Goal: Task Accomplishment & Management: Manage account settings

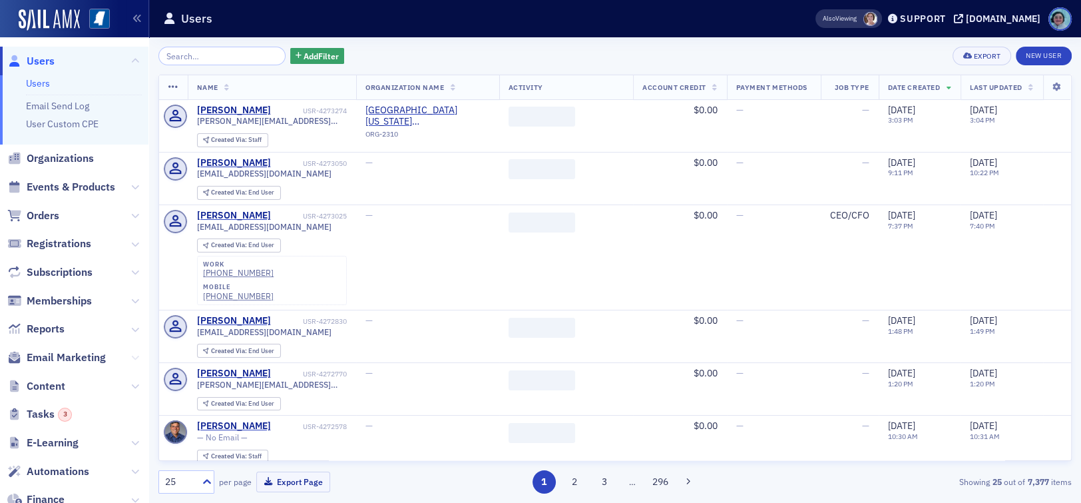
click at [131, 359] on icon at bounding box center [135, 358] width 8 height 8
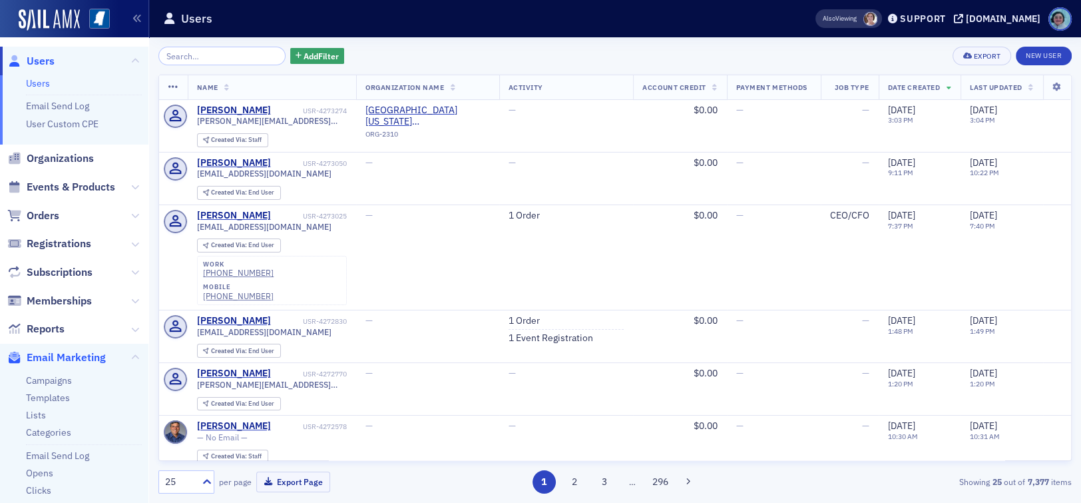
click at [60, 359] on span "Email Marketing" at bounding box center [66, 357] width 79 height 15
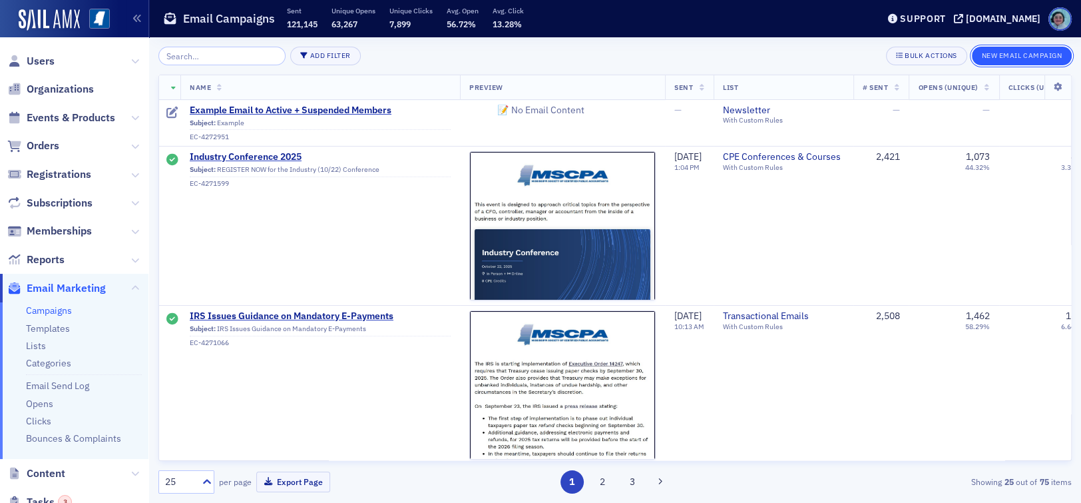
click at [1059, 59] on button "New Email Campaign" at bounding box center [1022, 56] width 100 height 19
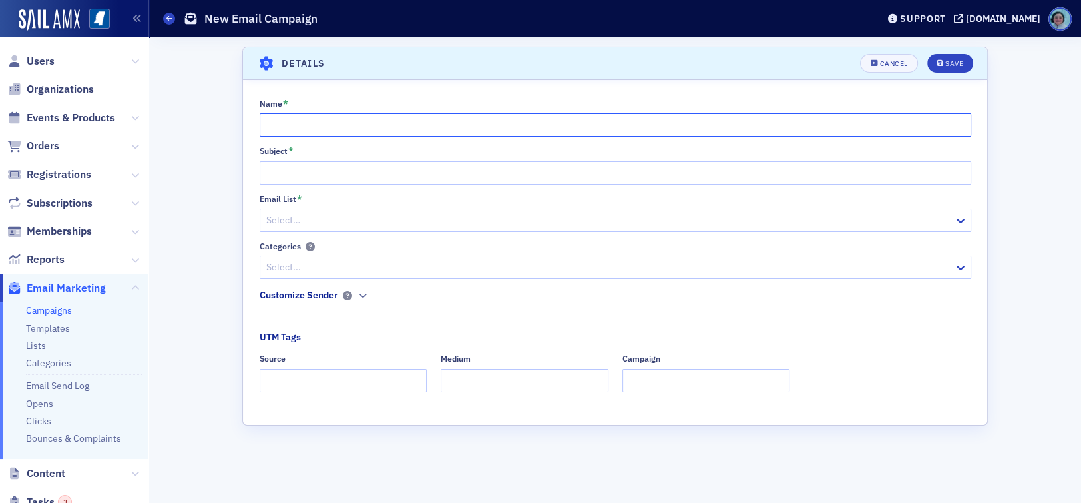
click at [511, 130] on input "Name *" at bounding box center [616, 124] width 712 height 23
paste input "IRS Releases Government Shutdown Plan"
type input "IRS Releases Government Shutdown Plan"
click at [466, 162] on input "Subject *" at bounding box center [616, 172] width 712 height 23
paste input "IRS Releases Government Shutdown Plan"
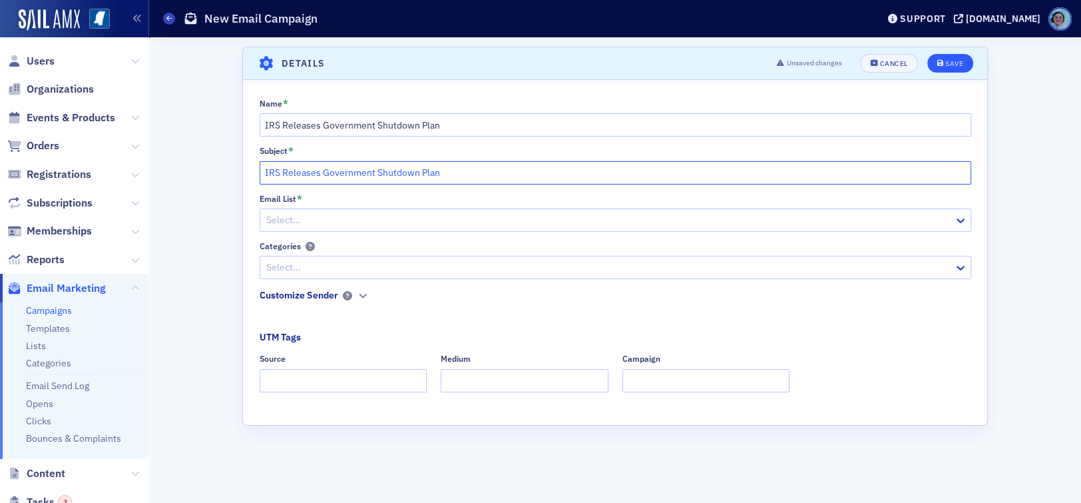
type input "IRS Releases Government Shutdown Plan"
click at [959, 60] on div "Save" at bounding box center [955, 63] width 18 height 7
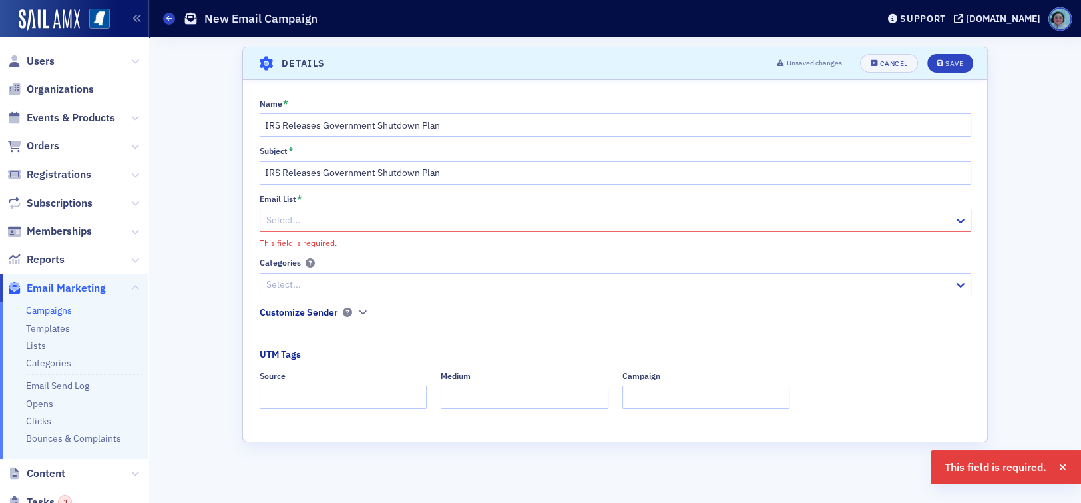
click at [550, 234] on div "Email List * Select… This field is required." at bounding box center [616, 221] width 712 height 55
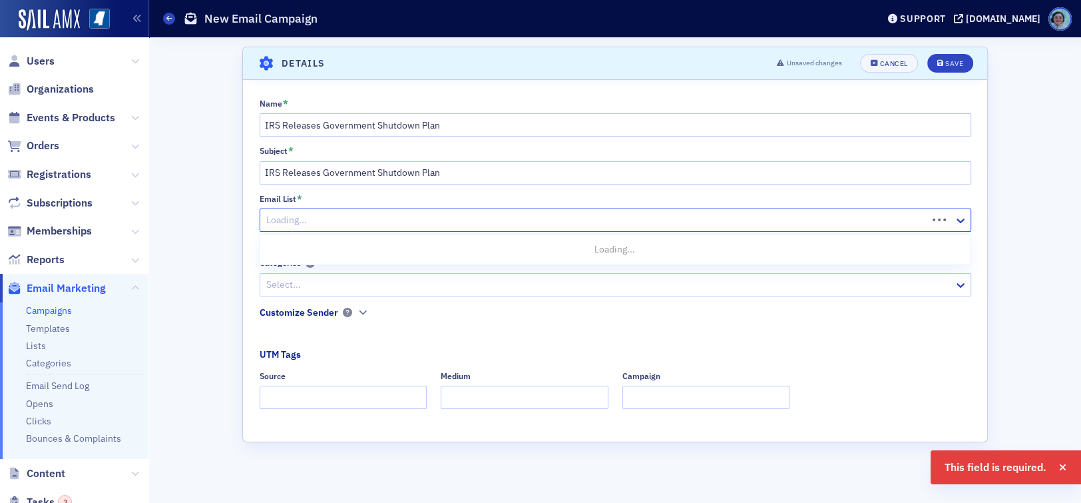
click at [543, 225] on div at bounding box center [595, 220] width 661 height 17
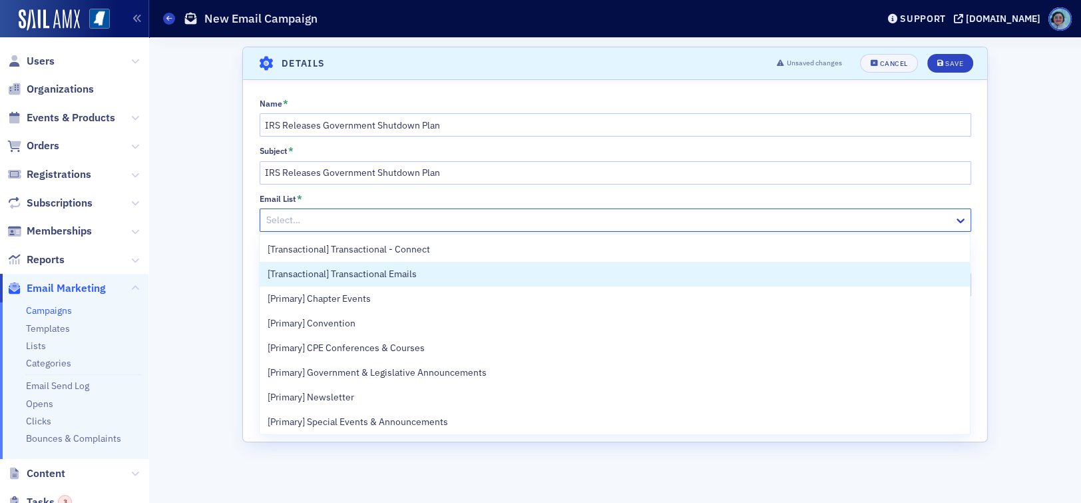
click at [480, 269] on div "[Transactional] Transactional Emails" at bounding box center [615, 274] width 695 height 14
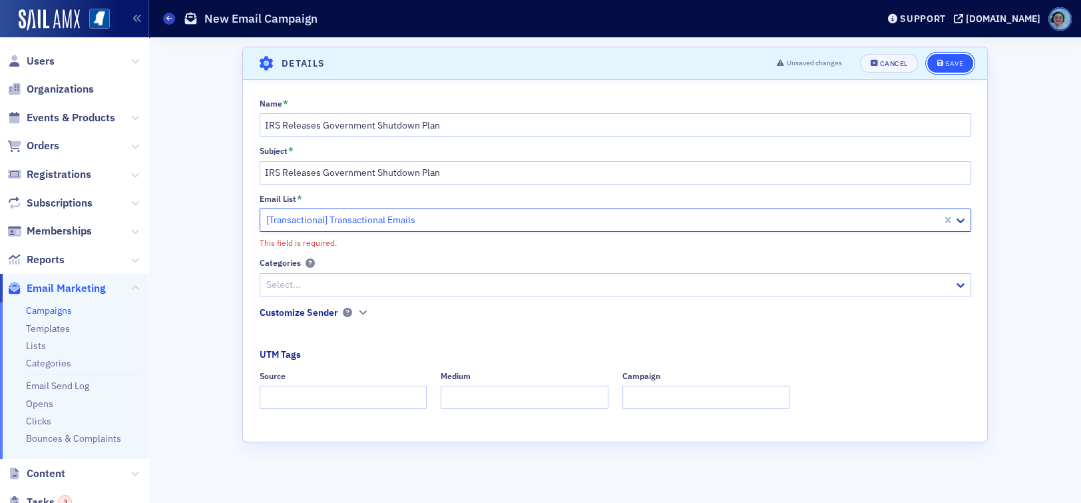
click at [944, 64] on span "Save" at bounding box center [951, 63] width 26 height 7
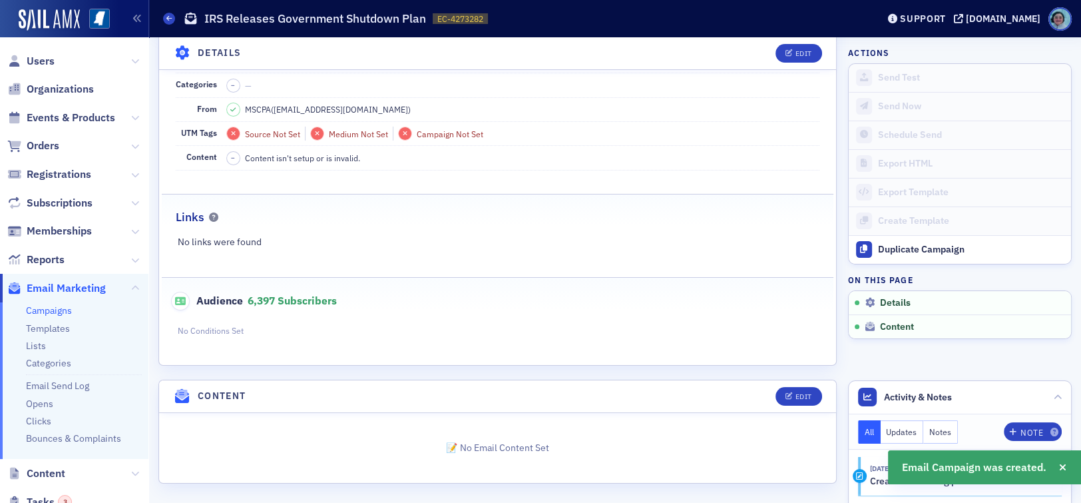
scroll to position [172, 0]
click at [786, 50] on icon "button" at bounding box center [790, 53] width 8 height 7
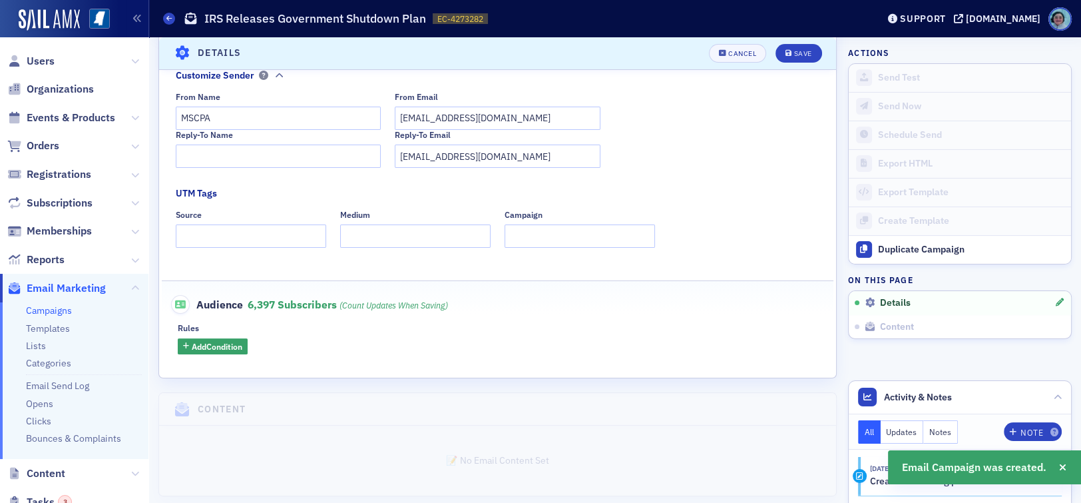
scroll to position [310, 0]
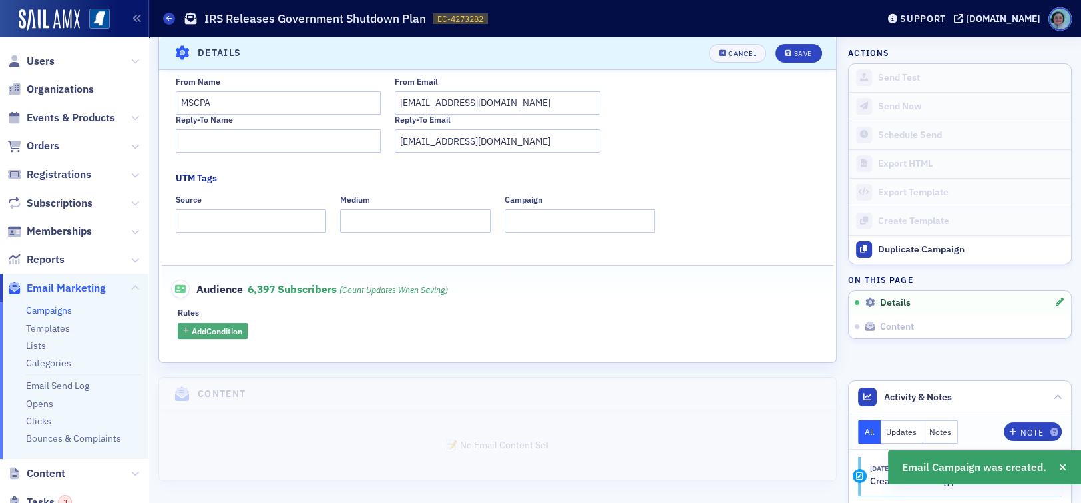
click at [240, 328] on span "Add Condition" at bounding box center [217, 331] width 51 height 12
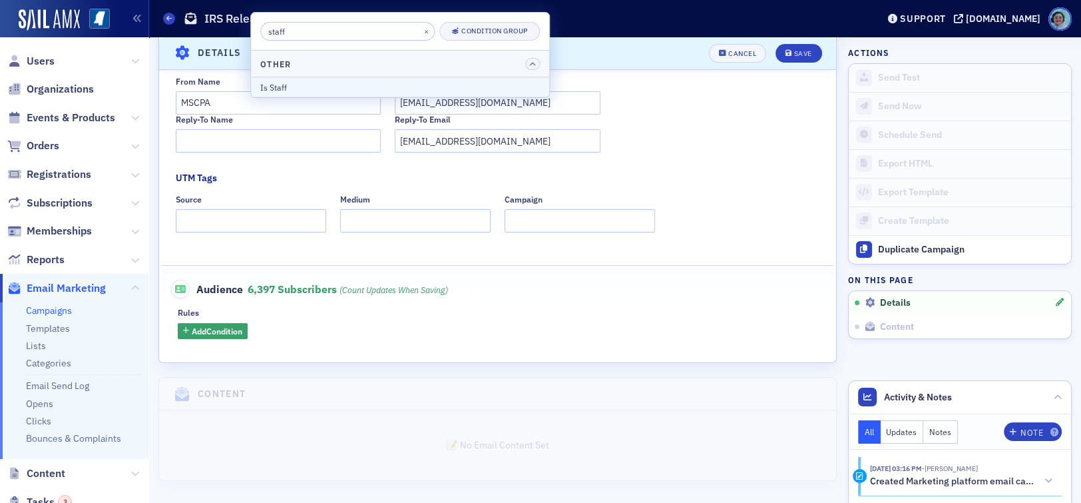
type input "staff"
click at [353, 87] on div "Is Staff" at bounding box center [400, 87] width 280 height 12
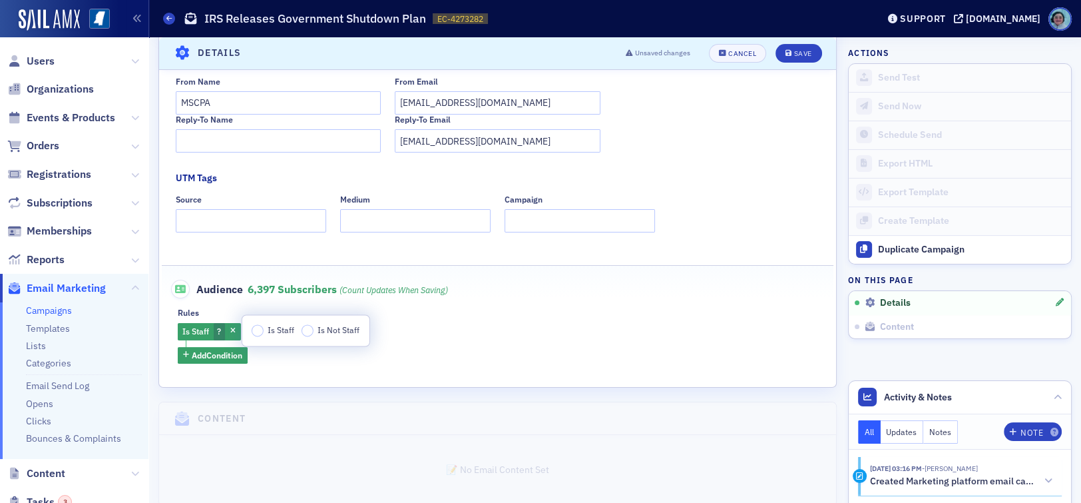
click at [270, 334] on span "Is Staff" at bounding box center [281, 329] width 27 height 11
click at [264, 334] on input "Is Staff" at bounding box center [258, 330] width 12 height 12
click at [236, 360] on button "Add Condition" at bounding box center [213, 355] width 70 height 17
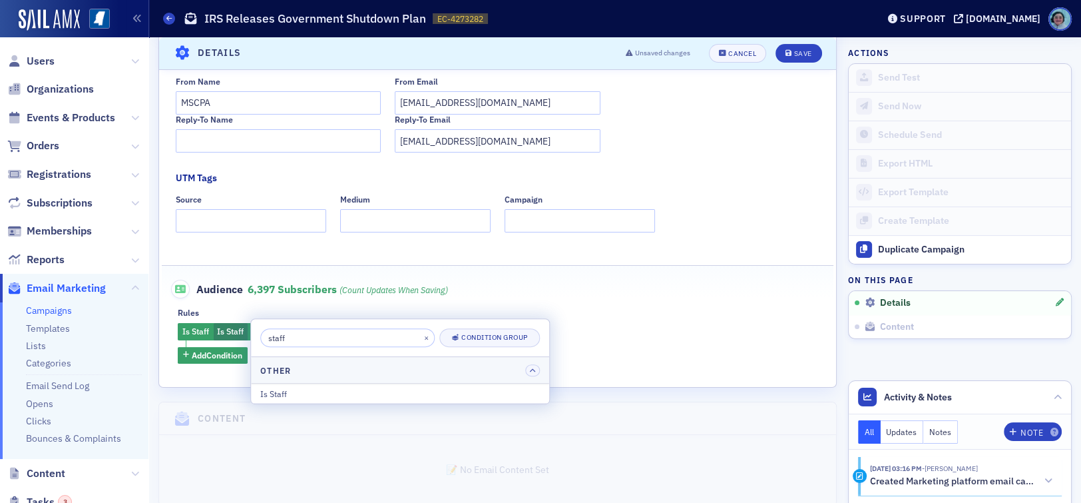
click at [317, 331] on input "staff" at bounding box center [347, 337] width 174 height 19
click at [317, 329] on input "staff" at bounding box center [347, 337] width 174 height 19
click at [316, 328] on input "staff" at bounding box center [347, 337] width 174 height 19
type input "a"
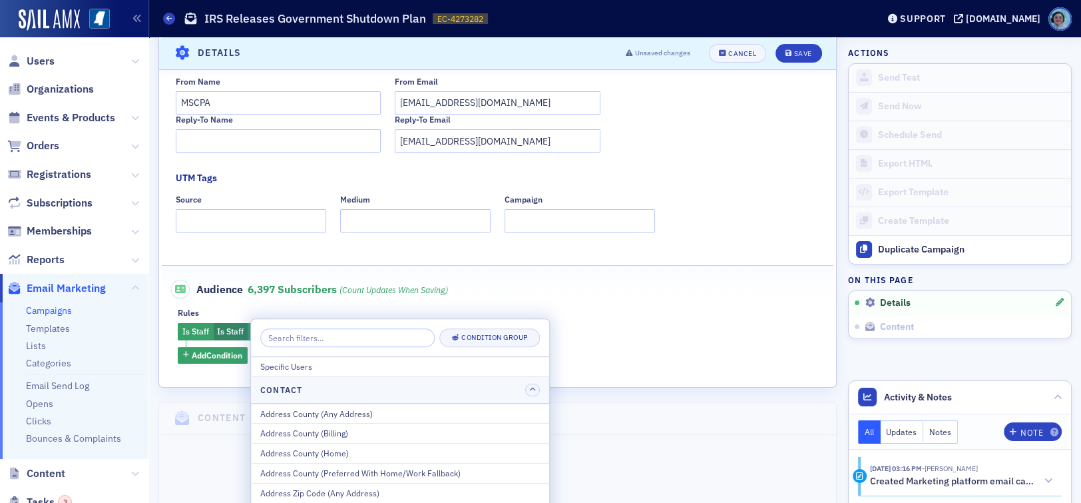
type input "m"
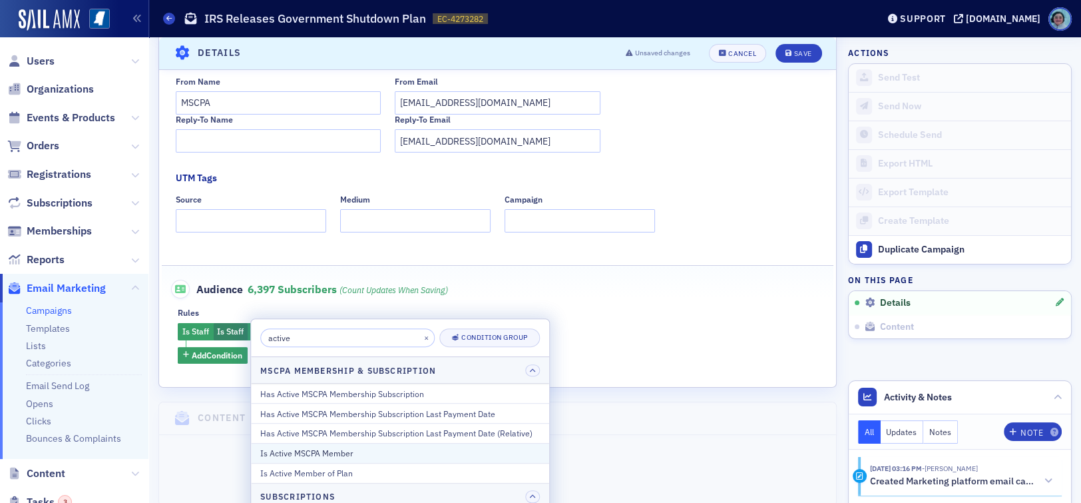
type input "active"
click at [340, 449] on div "Is Active MSCPA Member" at bounding box center [400, 453] width 280 height 12
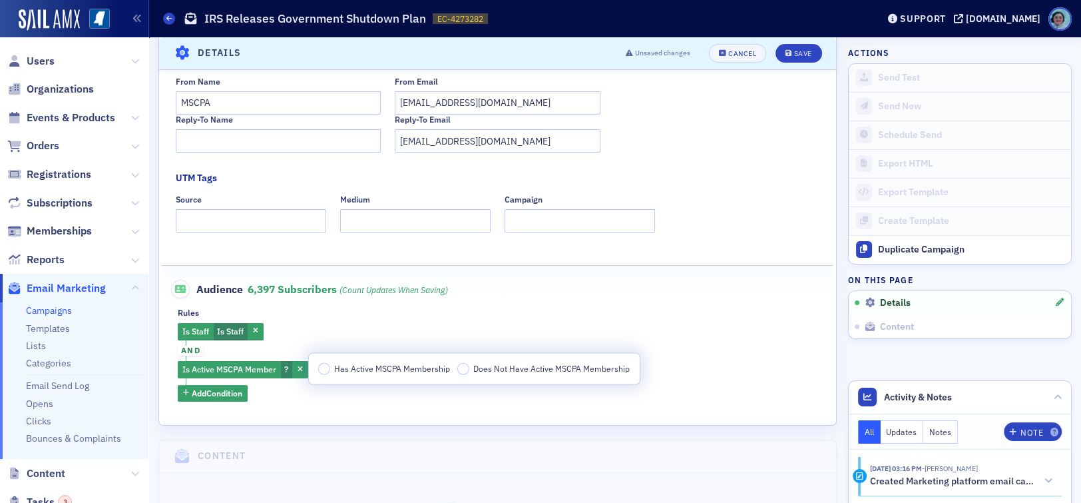
click at [333, 372] on label "Has Active MSCPA Membership" at bounding box center [384, 369] width 133 height 12
click at [330, 372] on input "Has Active MSCPA Membership" at bounding box center [324, 369] width 12 height 12
click at [192, 351] on span "and" at bounding box center [191, 351] width 26 height 11
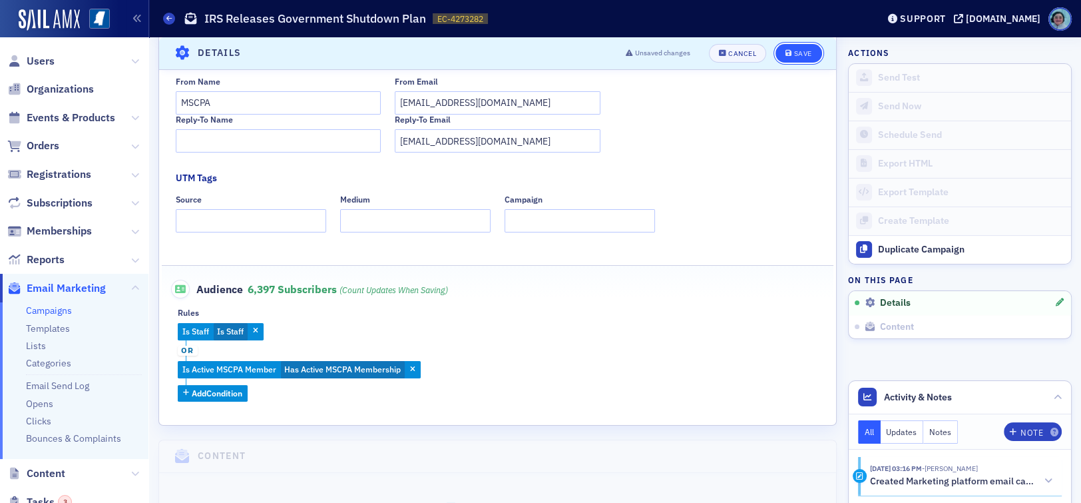
click at [782, 57] on button "Save" at bounding box center [799, 53] width 46 height 19
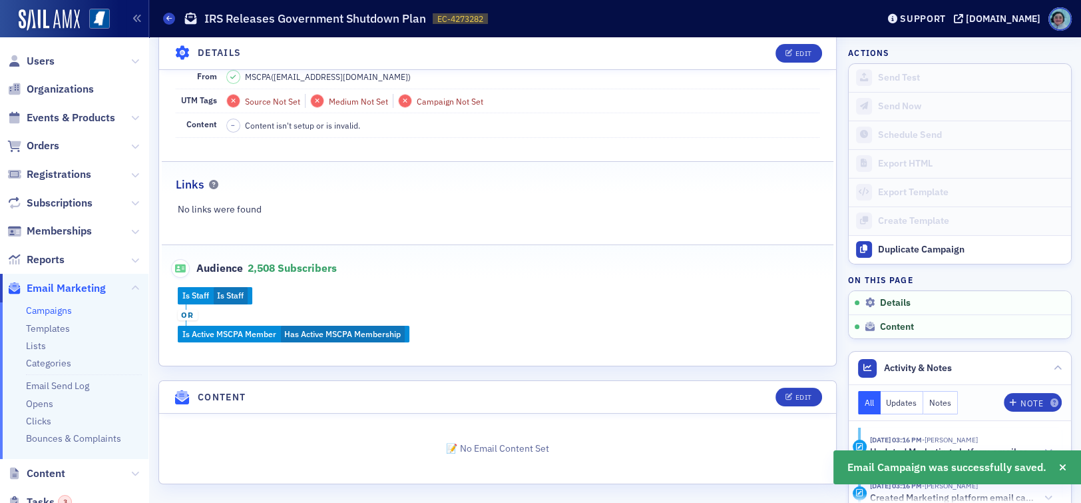
scroll to position [206, 0]
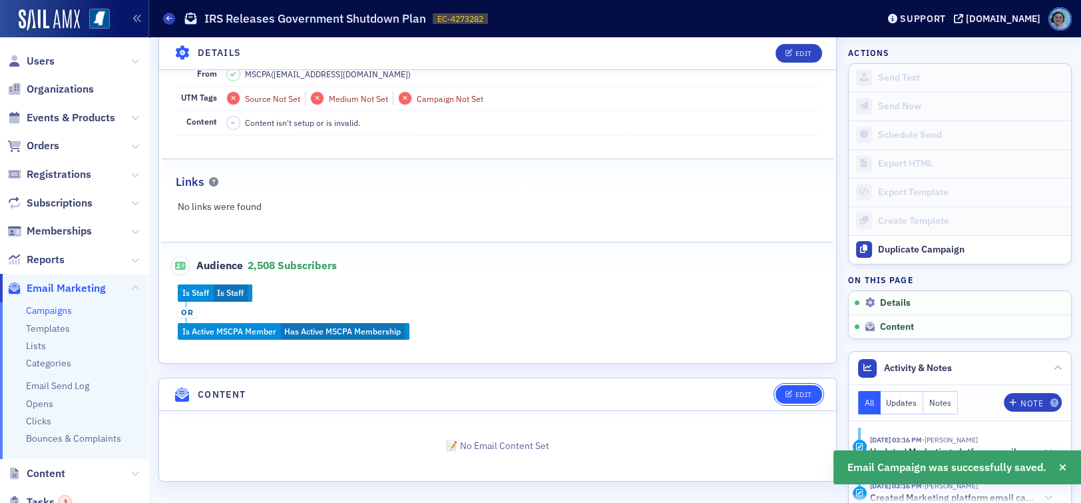
click at [795, 386] on button "Edit" at bounding box center [799, 394] width 46 height 19
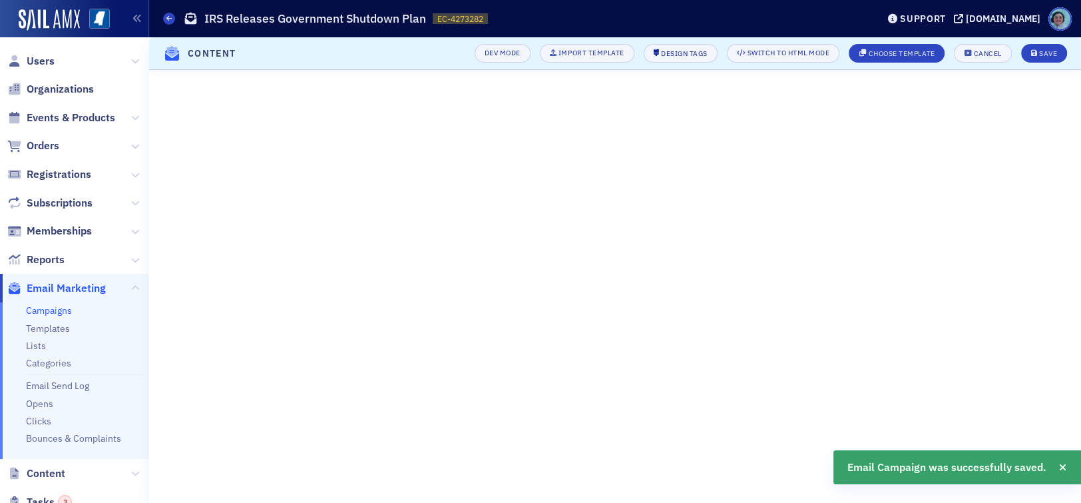
scroll to position [88, 0]
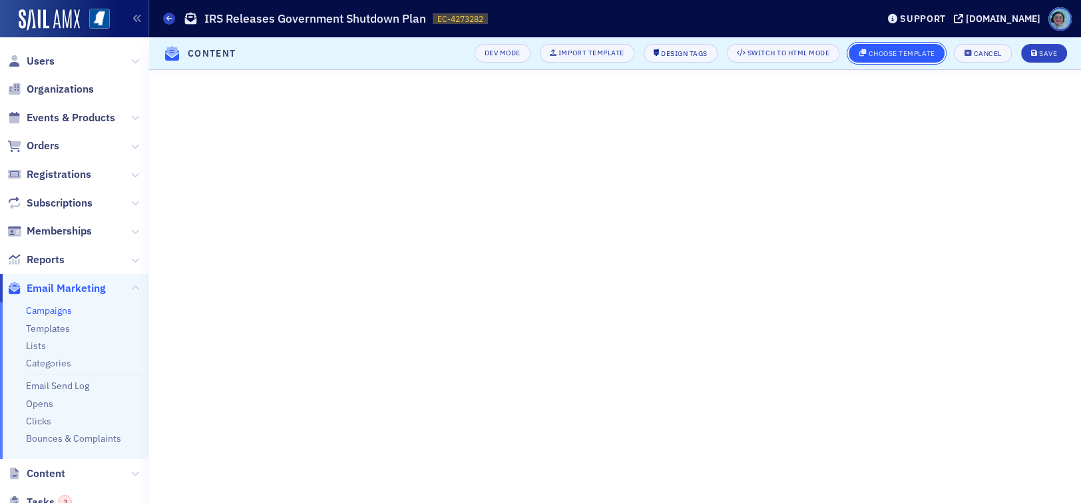
click at [917, 59] on button "Choose Template" at bounding box center [897, 53] width 96 height 19
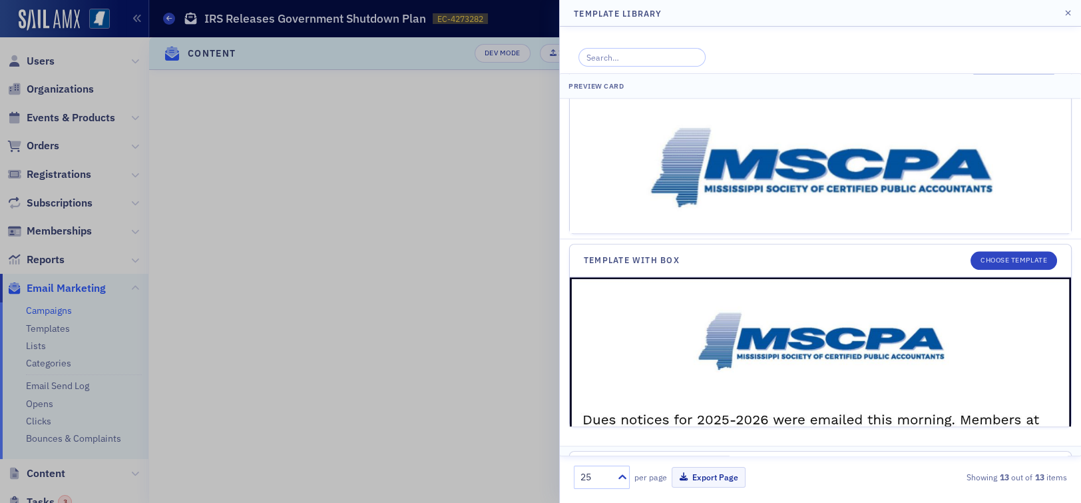
scroll to position [1668, 0]
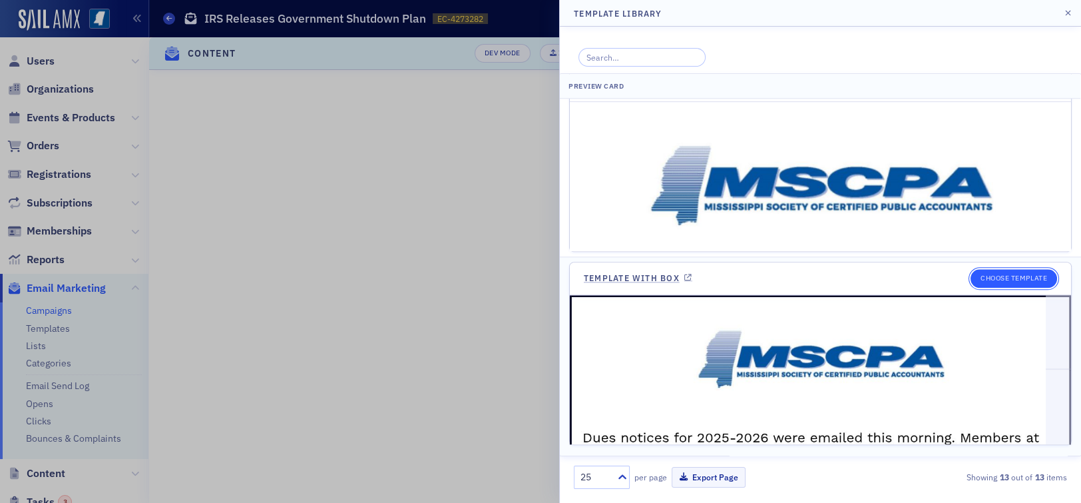
click at [997, 279] on button "Choose Template" at bounding box center [1014, 278] width 87 height 19
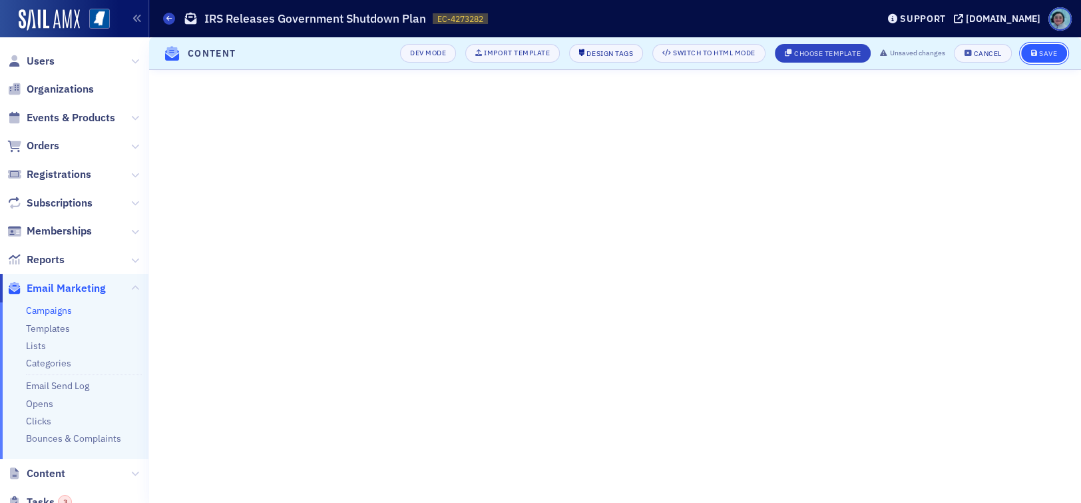
click at [1039, 53] on div "Save" at bounding box center [1048, 53] width 18 height 7
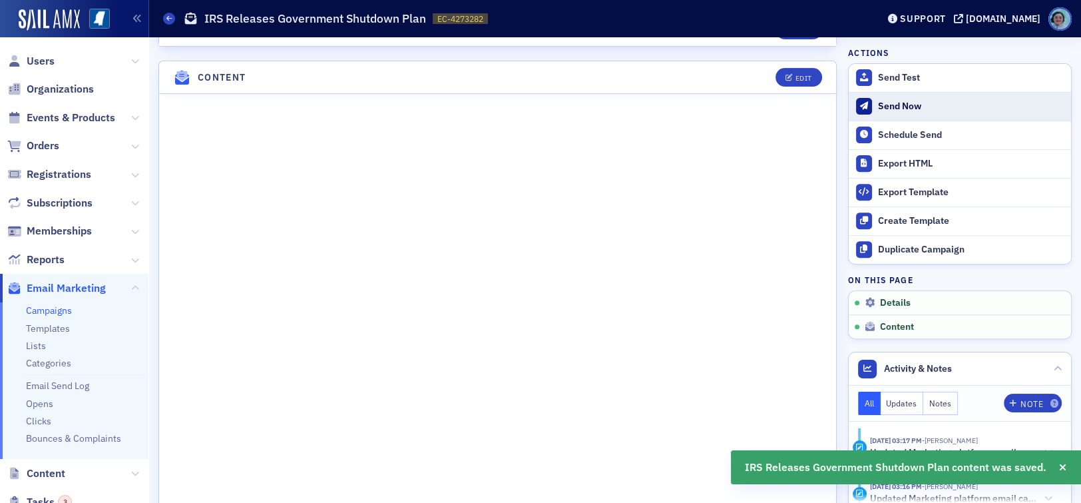
scroll to position [603, 0]
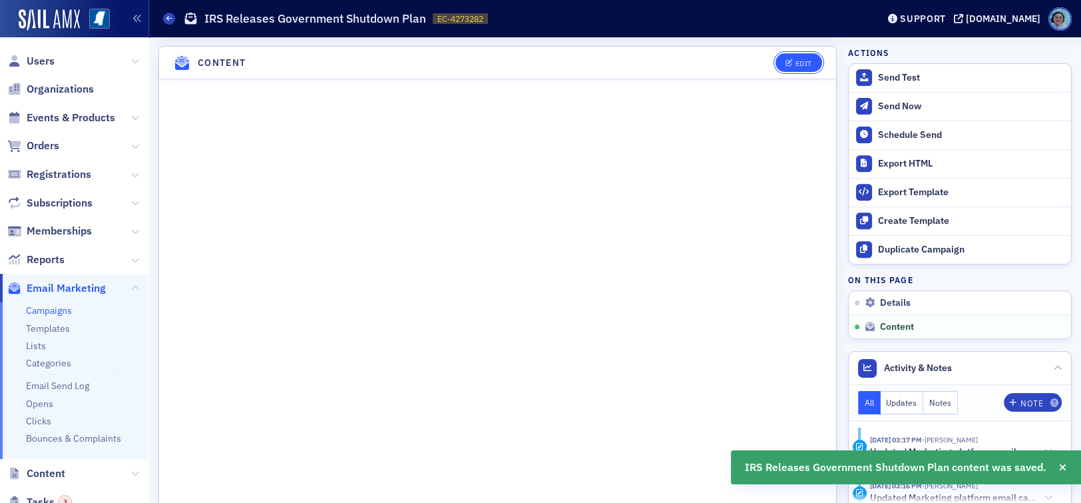
click at [795, 60] on div "Edit" at bounding box center [803, 63] width 17 height 7
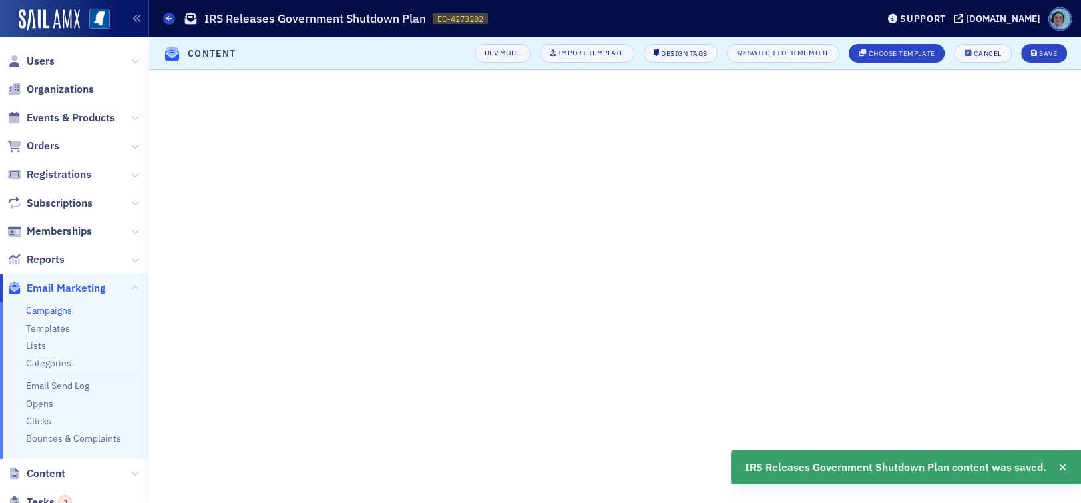
scroll to position [153, 0]
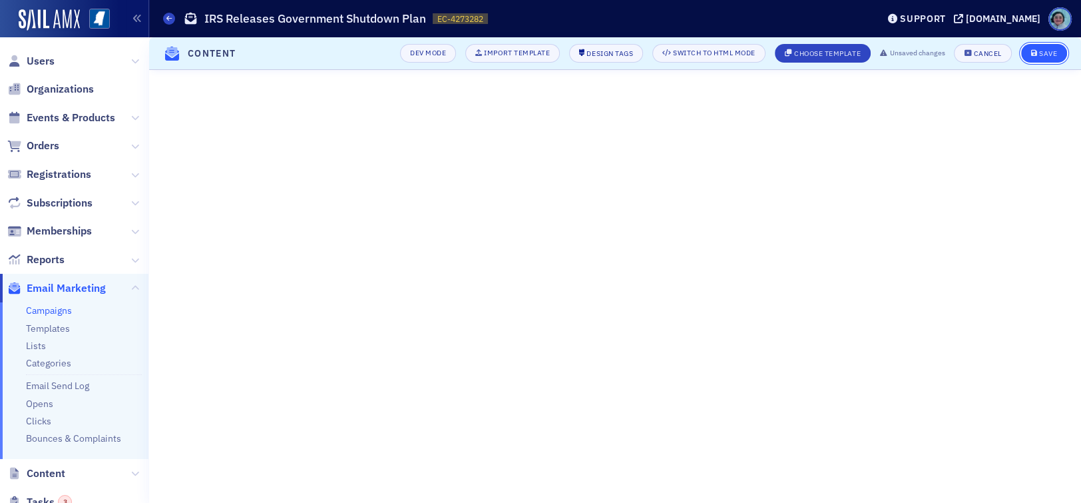
click at [1054, 48] on button "Save" at bounding box center [1044, 53] width 46 height 19
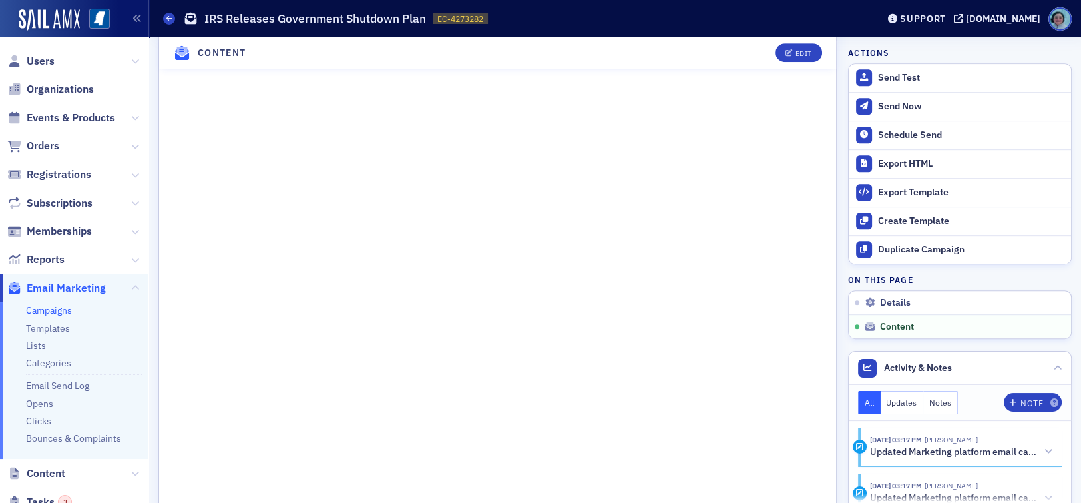
scroll to position [810, 0]
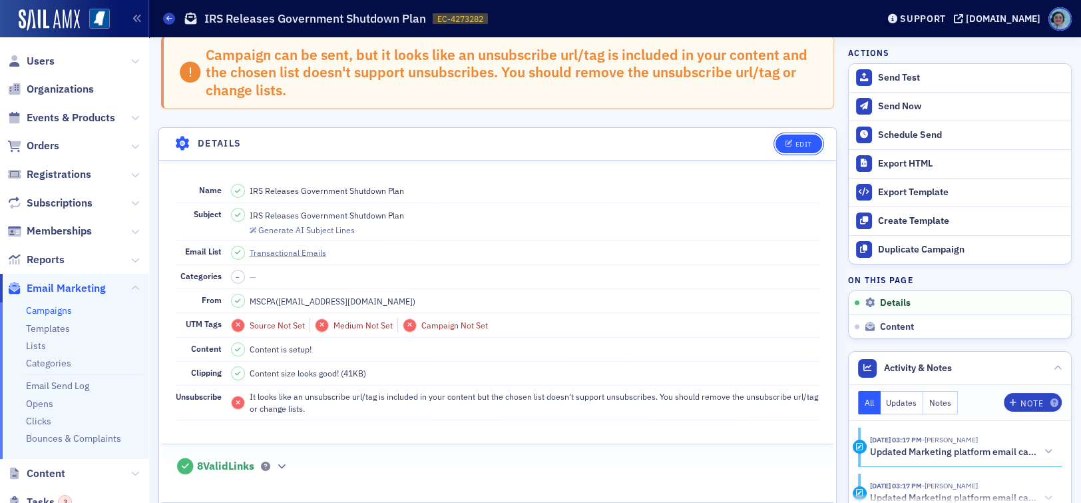
click at [795, 146] on div "Edit" at bounding box center [803, 143] width 17 height 7
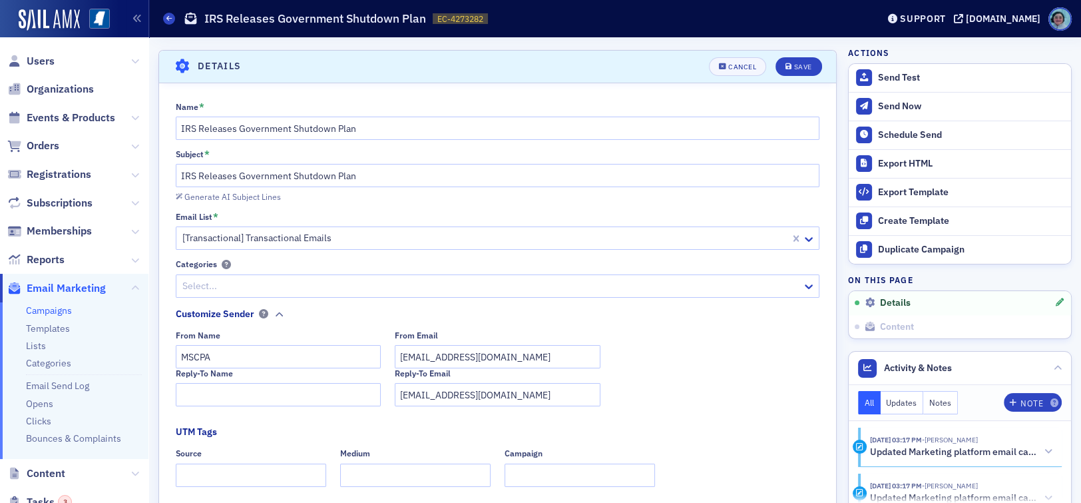
scroll to position [93, 0]
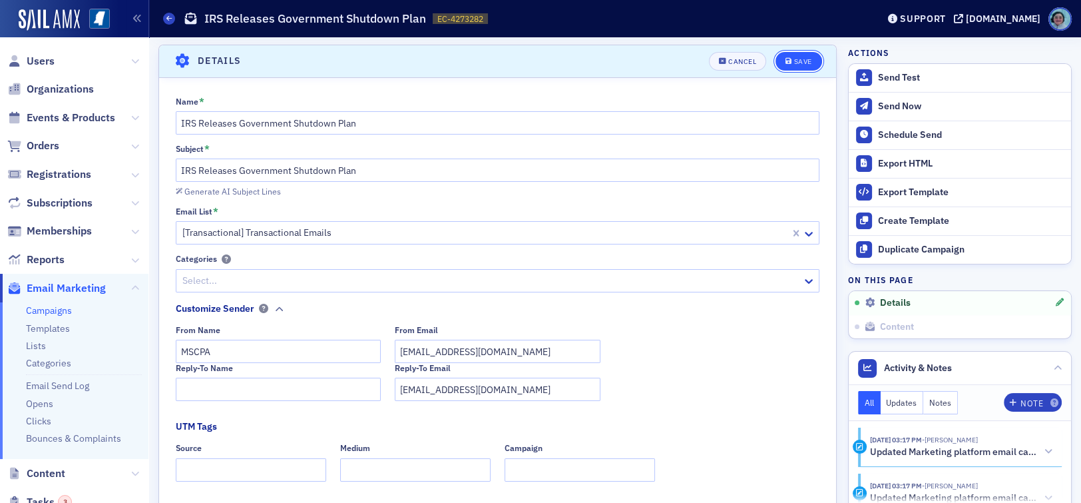
click at [800, 63] on div "Save" at bounding box center [803, 61] width 18 height 7
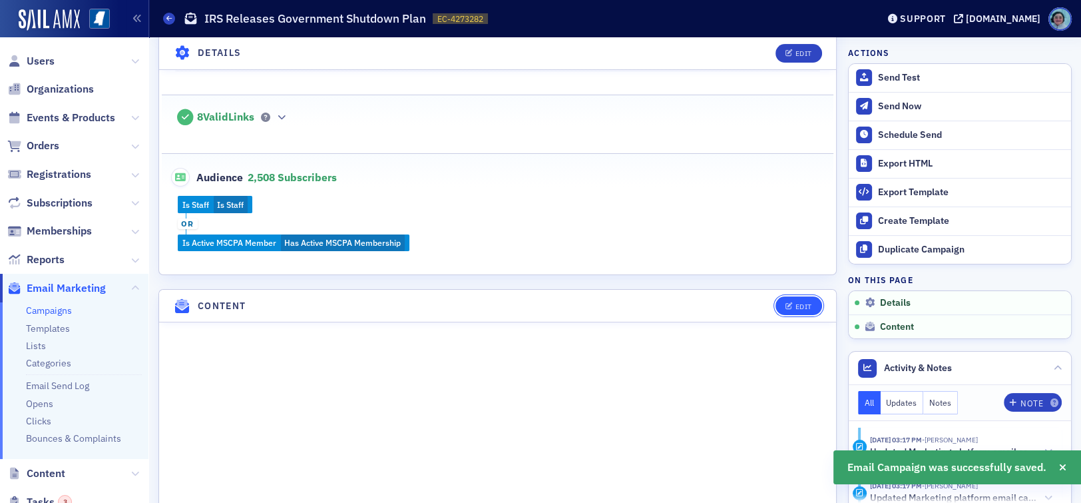
click at [800, 303] on div "Edit" at bounding box center [803, 306] width 17 height 7
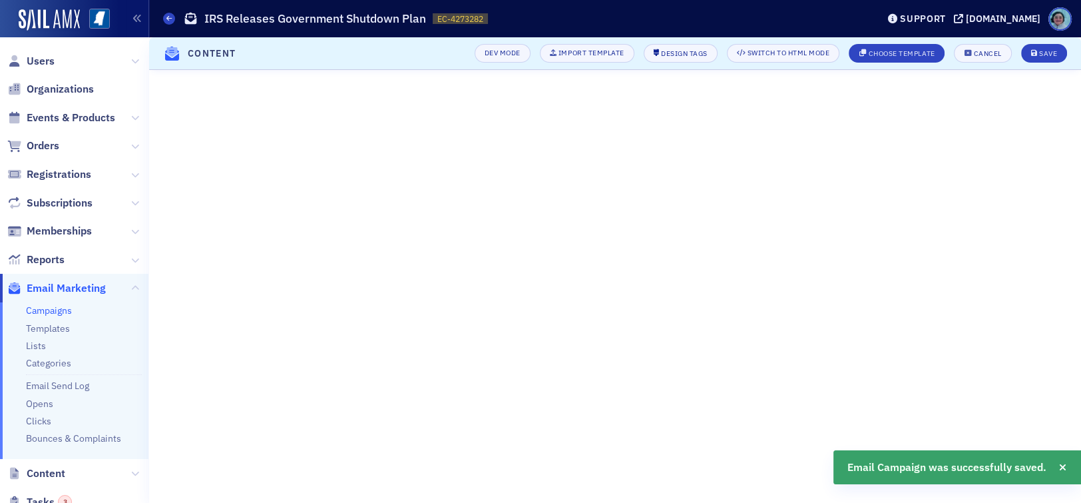
scroll to position [153, 0]
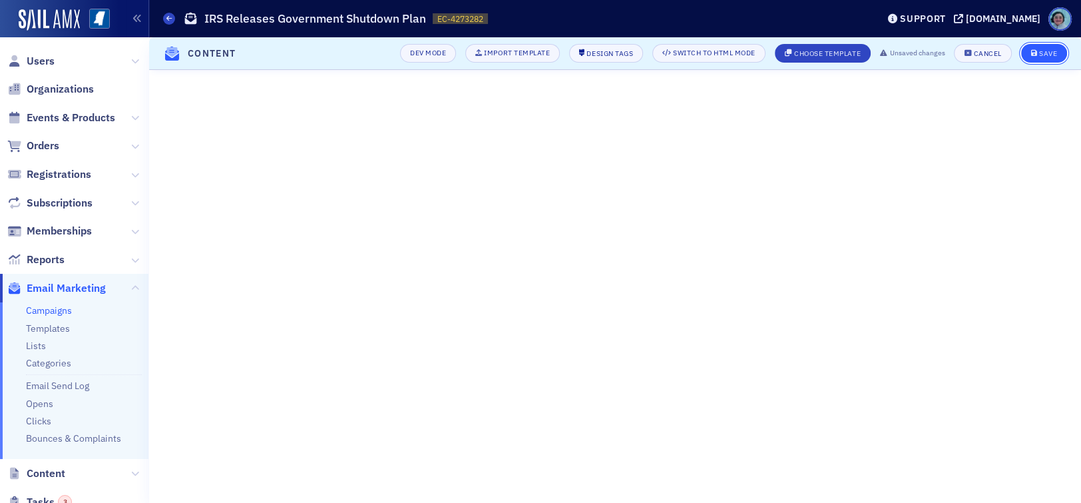
click at [1039, 51] on div "Save" at bounding box center [1048, 53] width 18 height 7
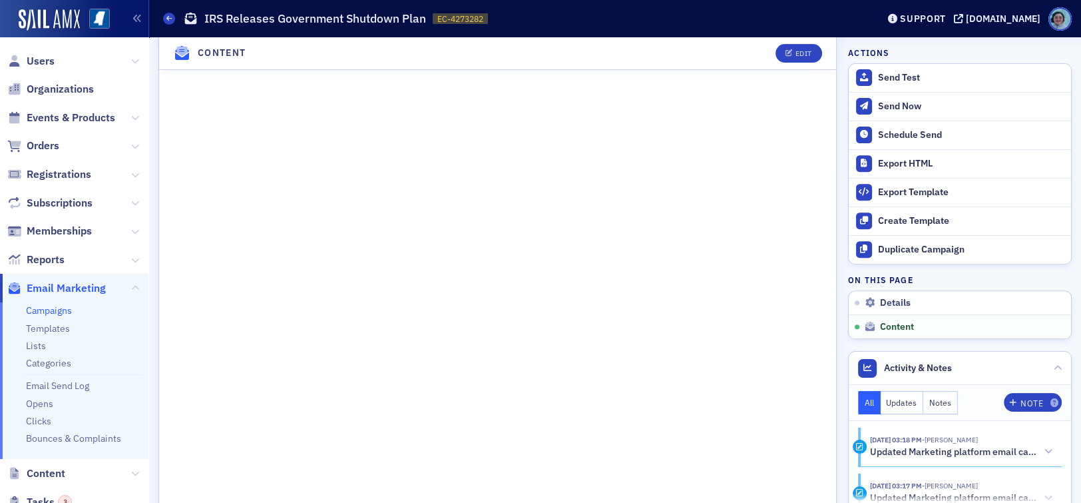
scroll to position [533, 0]
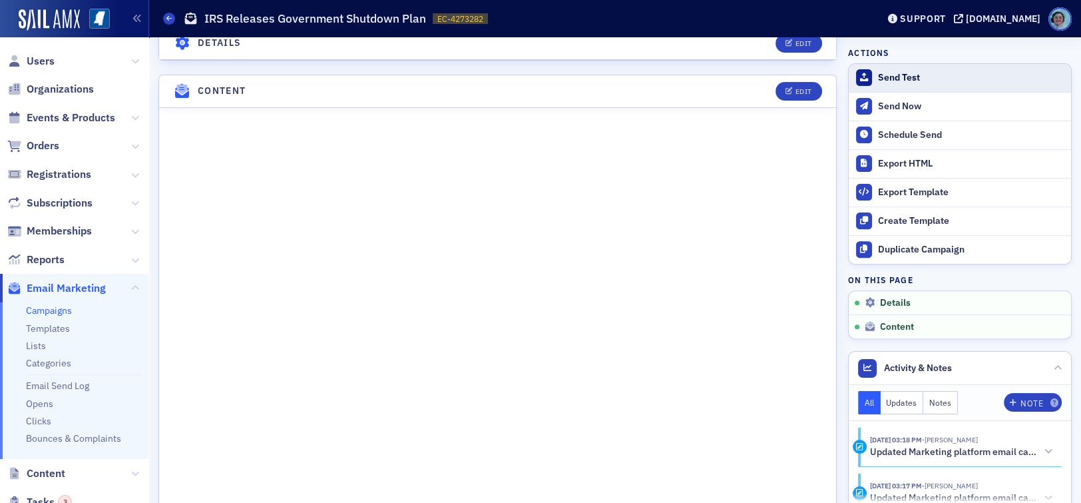
click at [878, 80] on div "Send Test" at bounding box center [971, 78] width 186 height 12
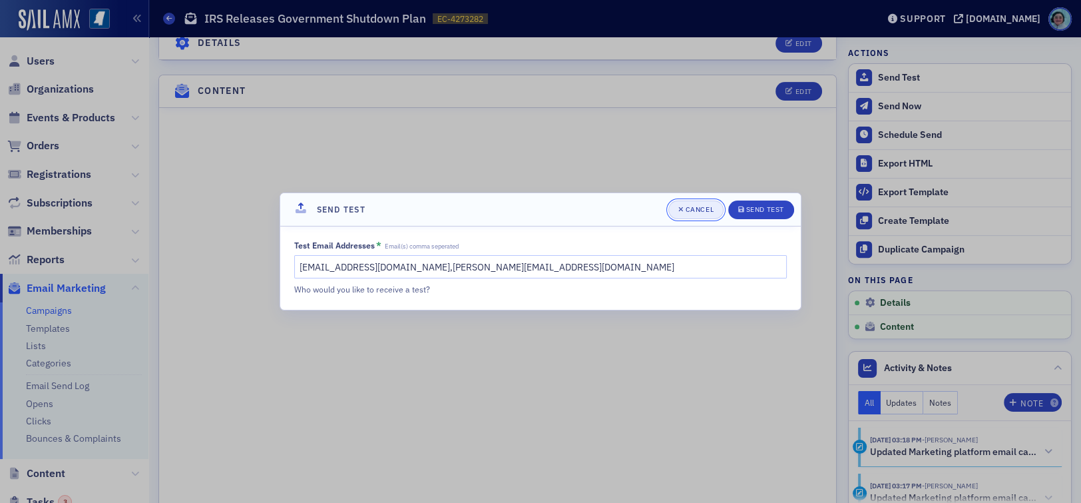
click at [679, 210] on icon "button" at bounding box center [681, 209] width 5 height 7
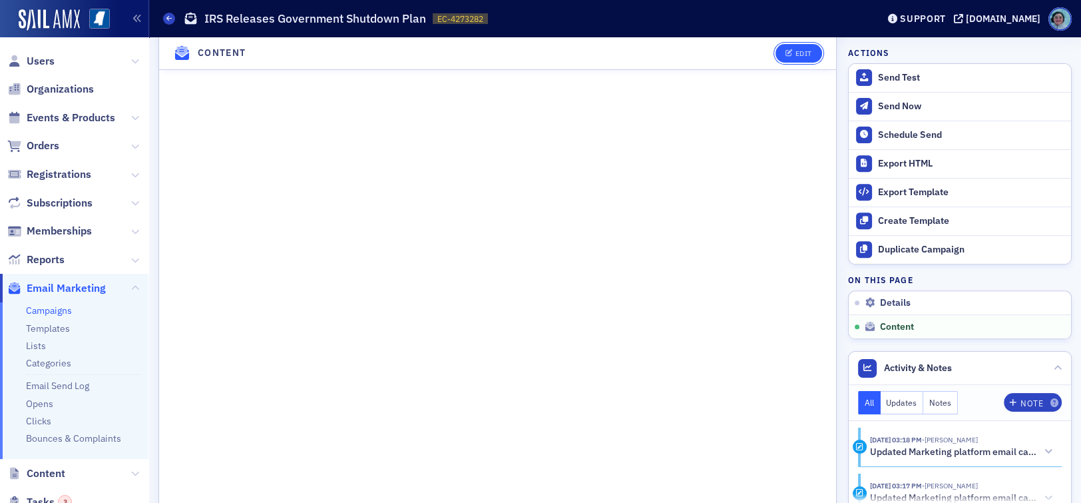
click at [786, 53] on icon "button" at bounding box center [790, 53] width 8 height 7
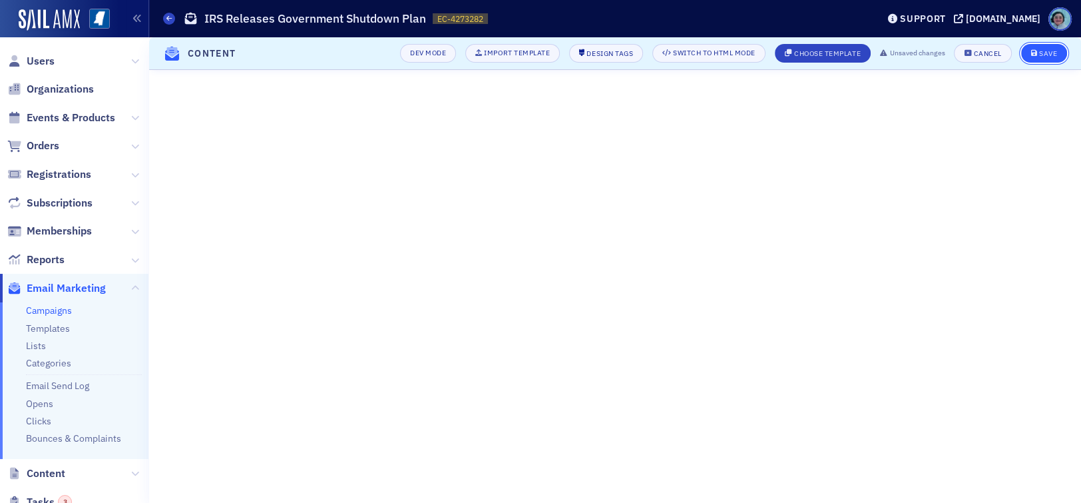
click at [1045, 47] on button "Save" at bounding box center [1044, 53] width 46 height 19
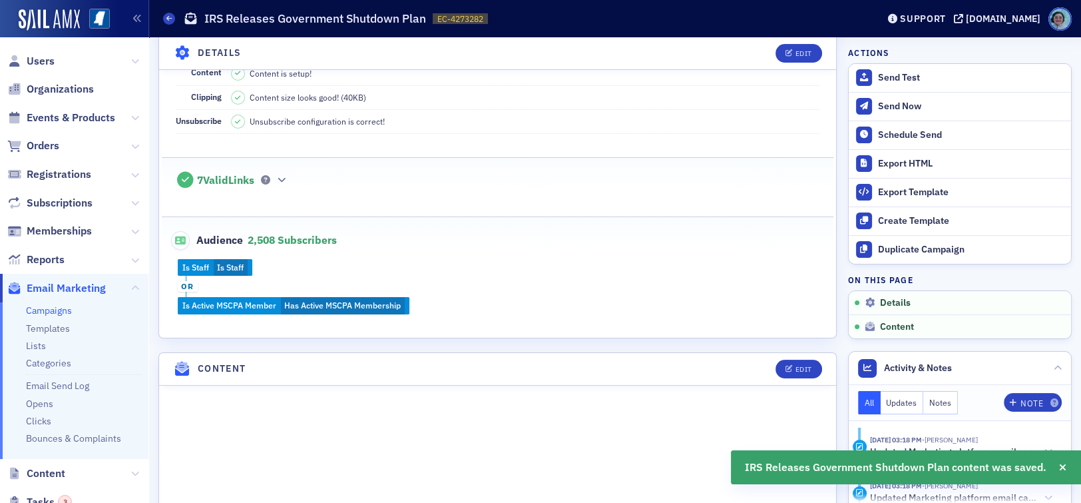
scroll to position [266, 0]
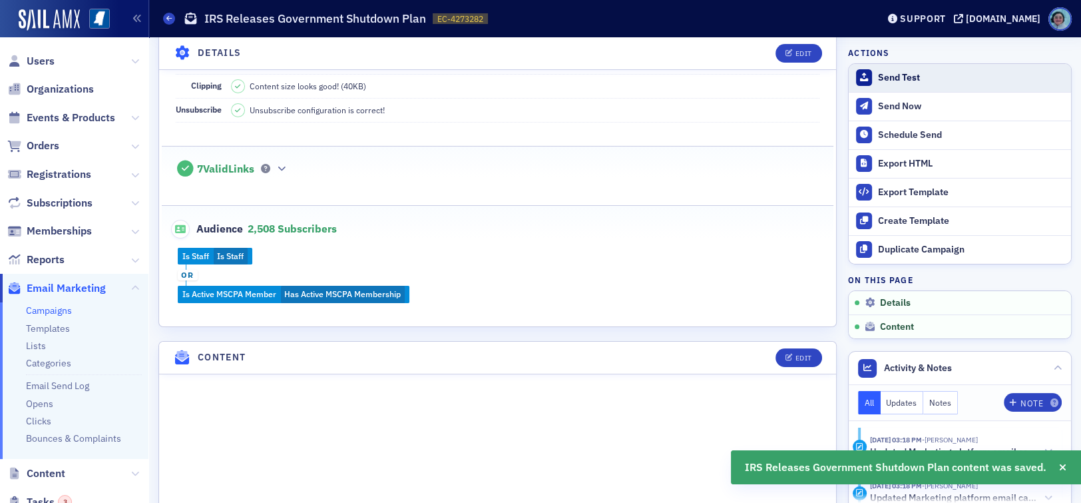
click at [963, 69] on button "Send Test" at bounding box center [960, 78] width 222 height 28
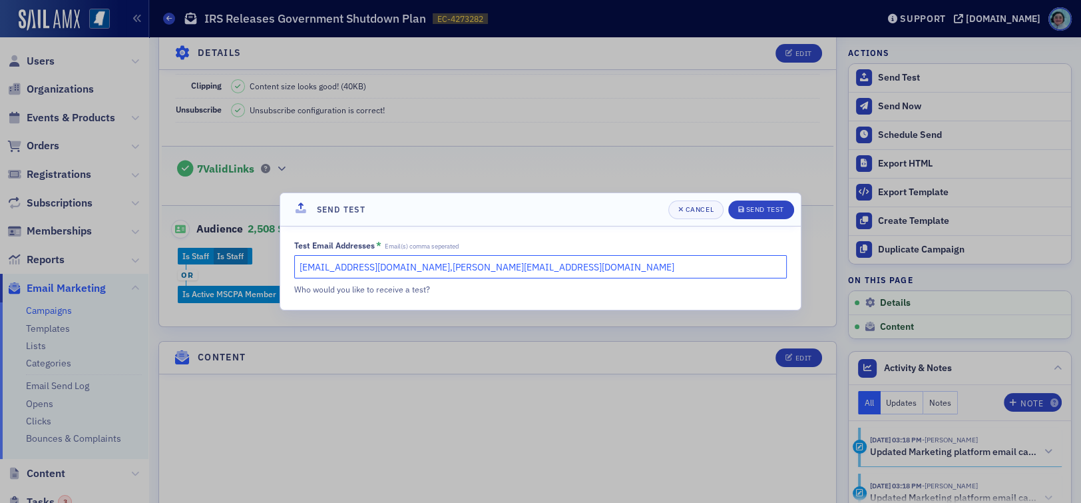
click at [619, 272] on input "rshirley@ms-cpa.org,evaughn@ms-cpa.org" at bounding box center [540, 266] width 493 height 23
type input "rshirley@ms-cpa.org,evaughn@ms-cpa.org, kmoody@ms-cpa.org"
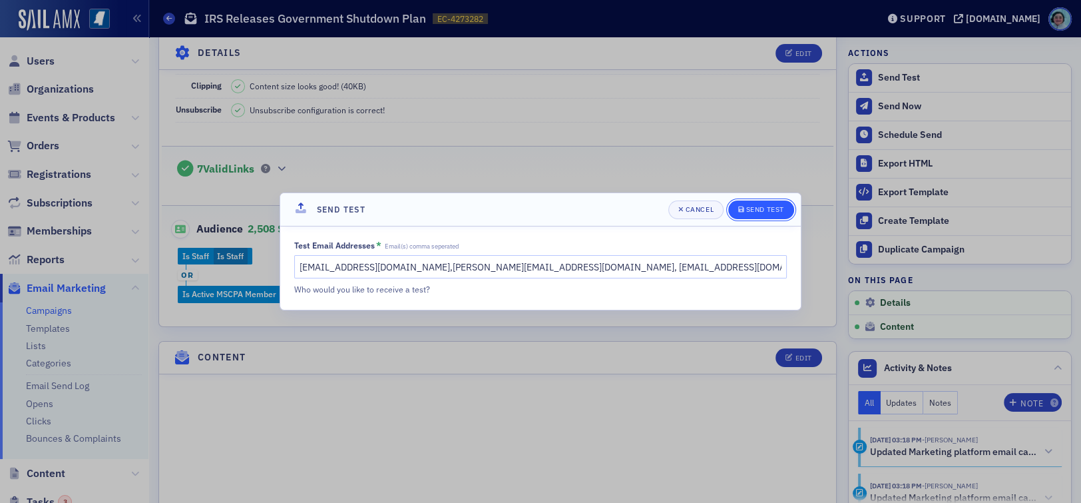
click at [757, 212] on div "Send Test" at bounding box center [765, 209] width 38 height 7
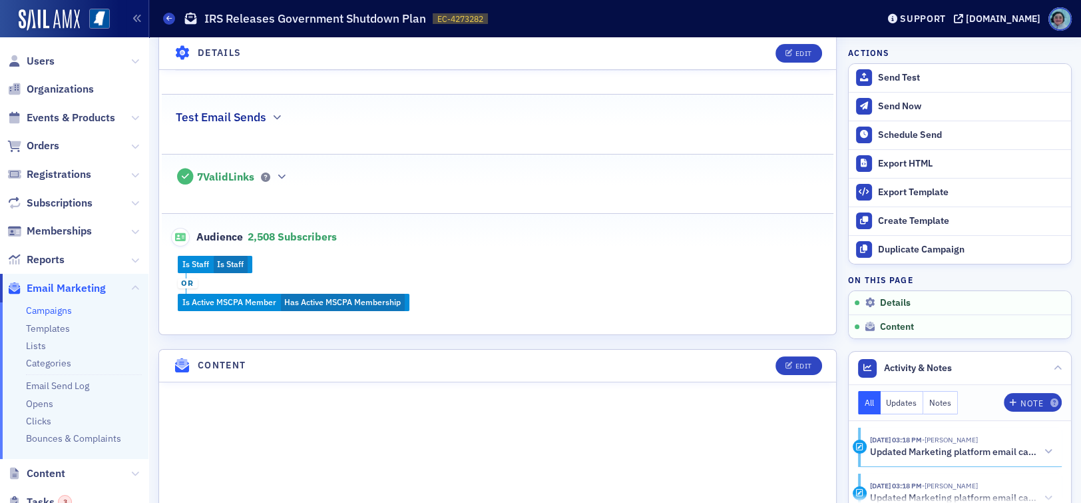
scroll to position [333, 0]
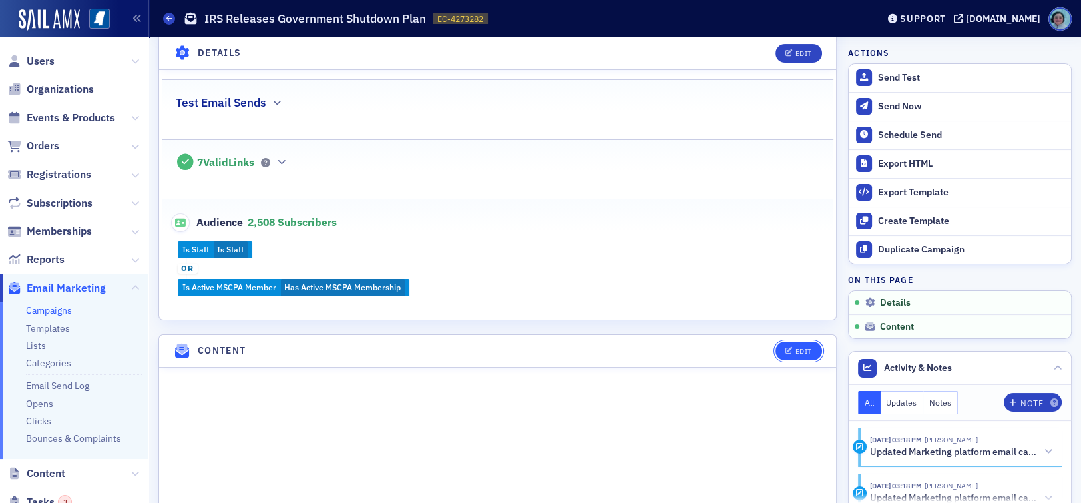
click at [791, 354] on button "Edit" at bounding box center [799, 351] width 46 height 19
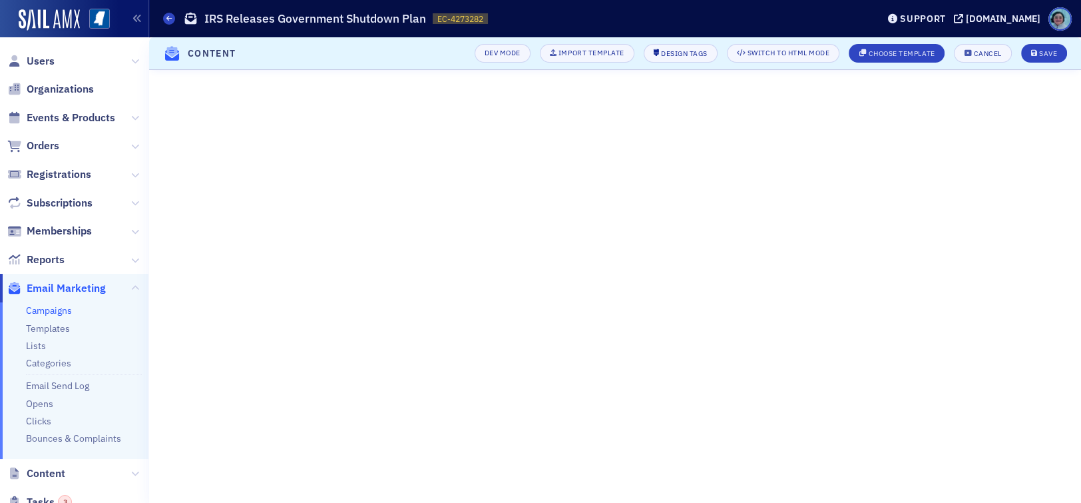
scroll to position [171, 0]
drag, startPoint x: 374, startPoint y: 17, endPoint x: 197, endPoint y: 19, distance: 176.5
click at [197, 19] on div "IRS Releases Government Shutdown Plan" at bounding box center [305, 19] width 242 height 16
copy div "IRS Releases Government Shutdown Plan"
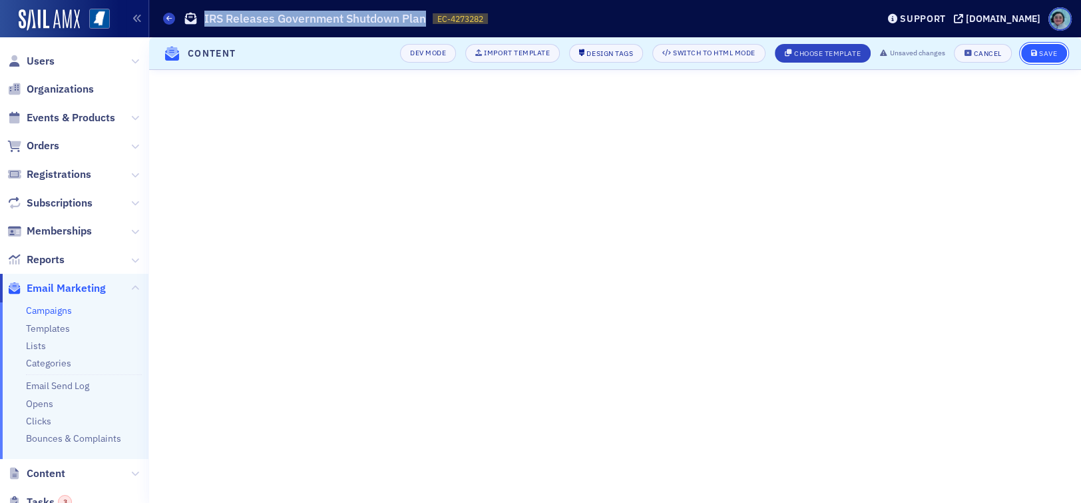
click at [1039, 51] on div "Save" at bounding box center [1048, 53] width 18 height 7
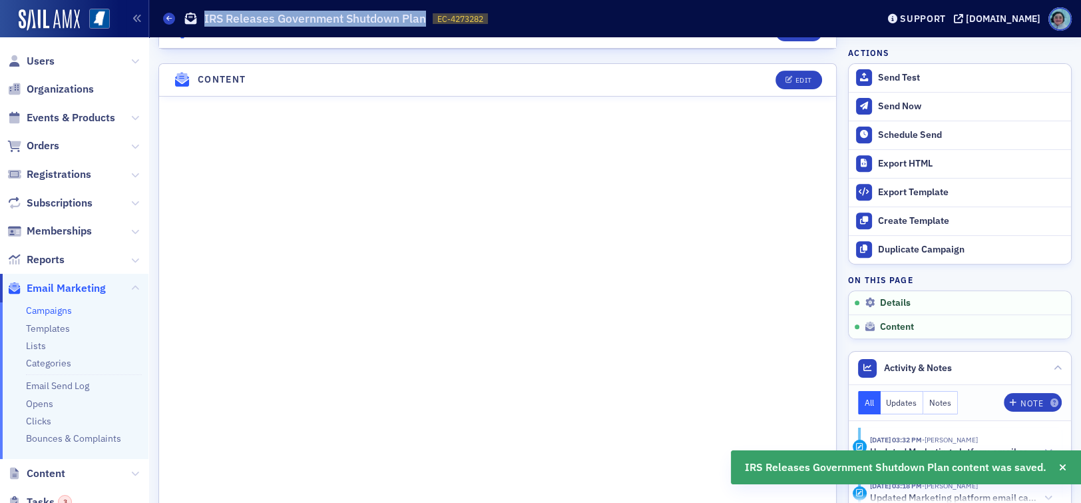
scroll to position [621, 0]
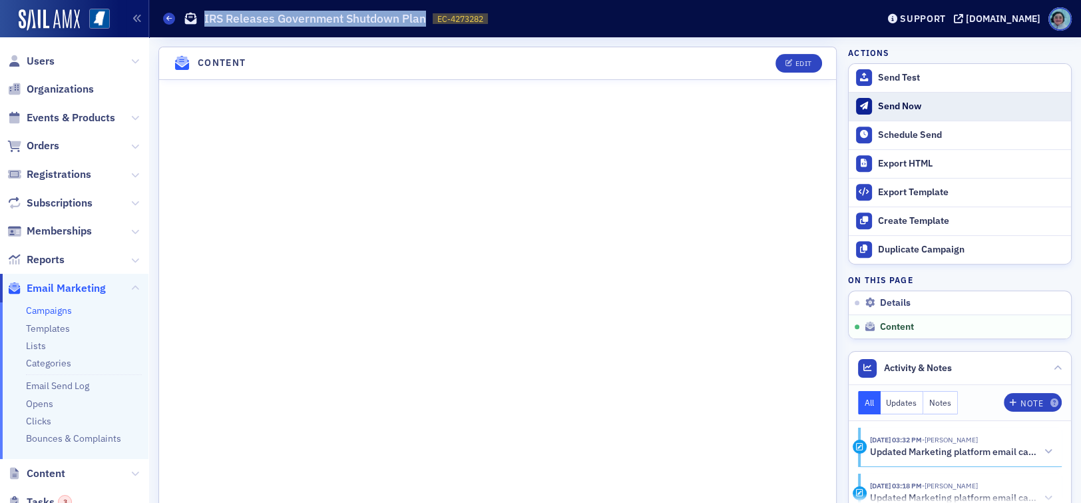
click at [916, 111] on div "Send Now" at bounding box center [971, 107] width 186 height 12
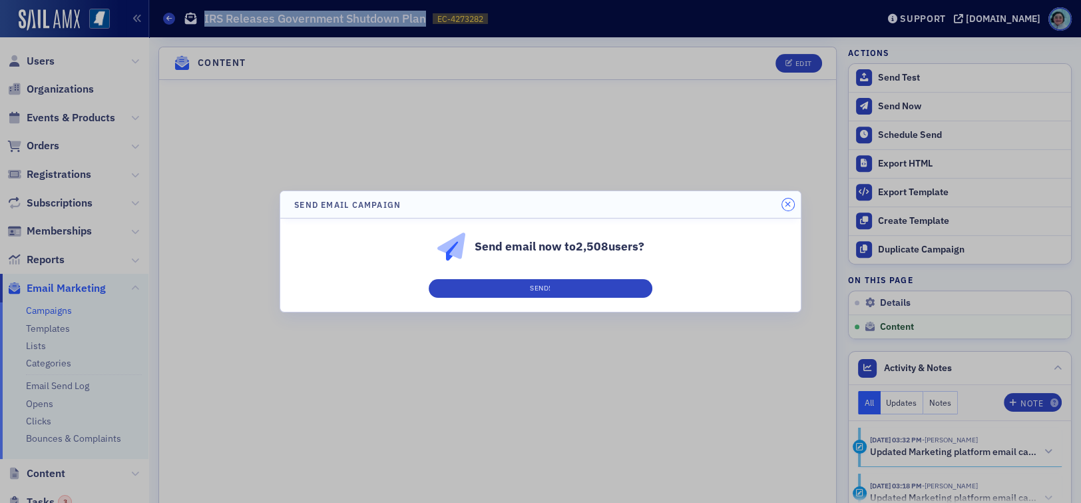
click at [786, 204] on icon "button" at bounding box center [788, 204] width 6 height 8
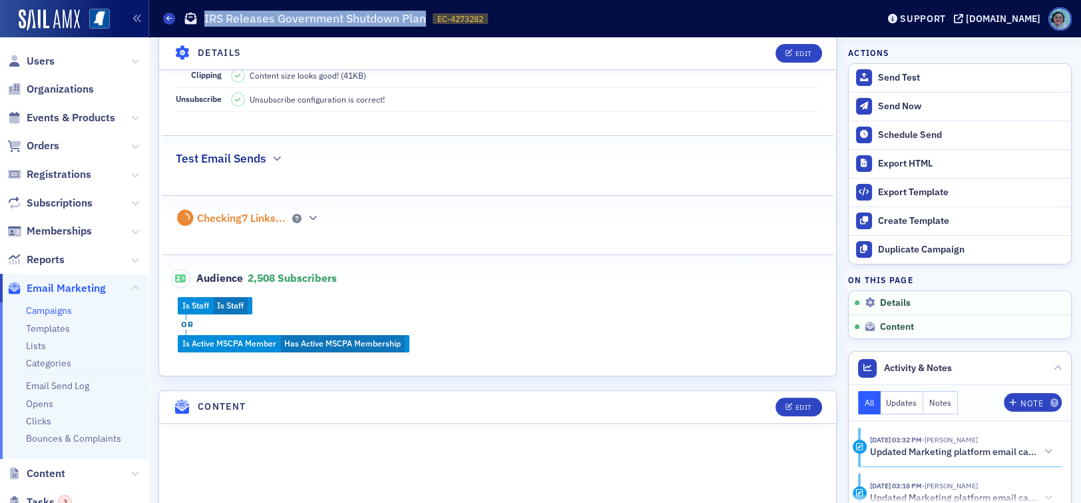
scroll to position [288, 0]
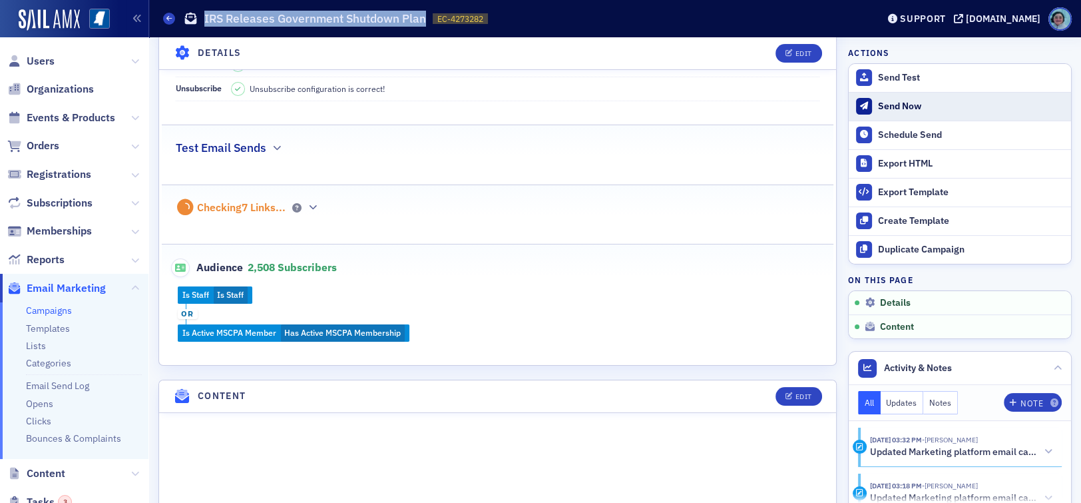
click at [885, 109] on div "Send Now" at bounding box center [971, 107] width 186 height 12
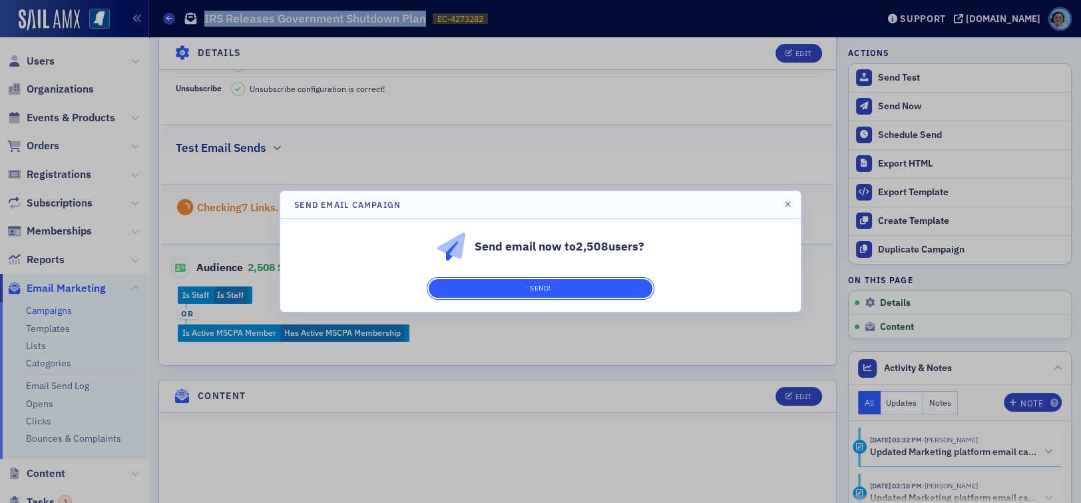
click at [612, 286] on button "Send!" at bounding box center [541, 288] width 224 height 19
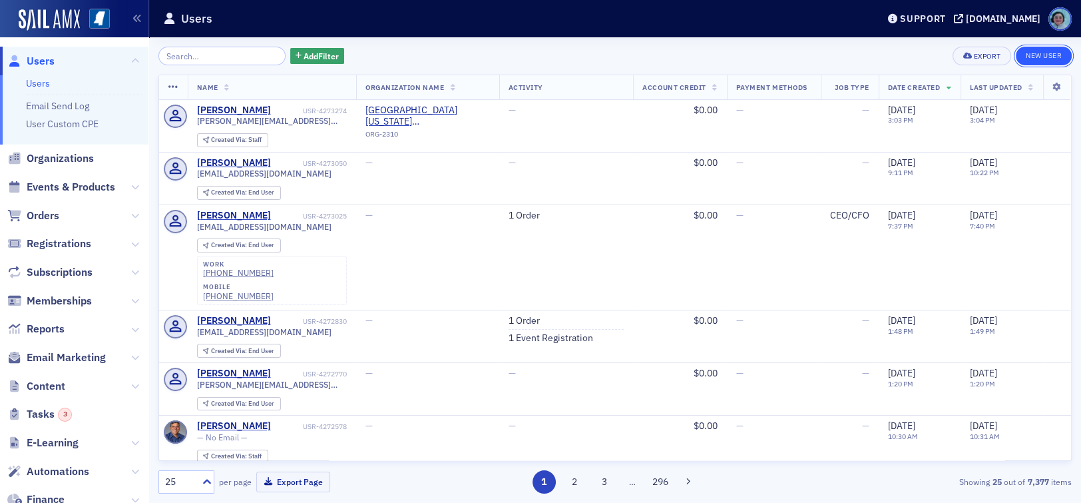
click at [1033, 53] on link "New User" at bounding box center [1044, 56] width 56 height 19
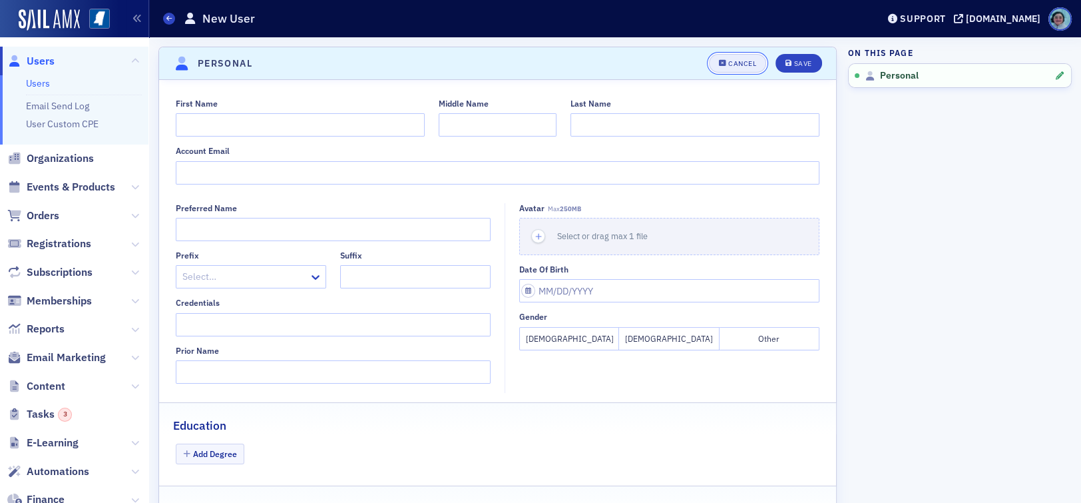
click at [742, 62] on div "Cancel" at bounding box center [742, 63] width 28 height 7
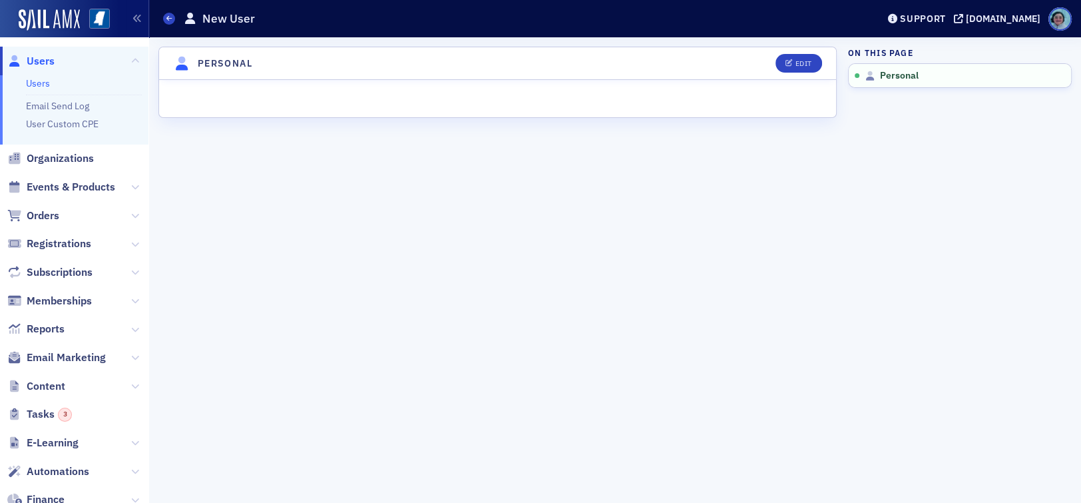
click at [39, 75] on li "Users Users Email Send Log User Custom CPE" at bounding box center [74, 96] width 148 height 98
click at [42, 79] on link "Users" at bounding box center [38, 83] width 24 height 12
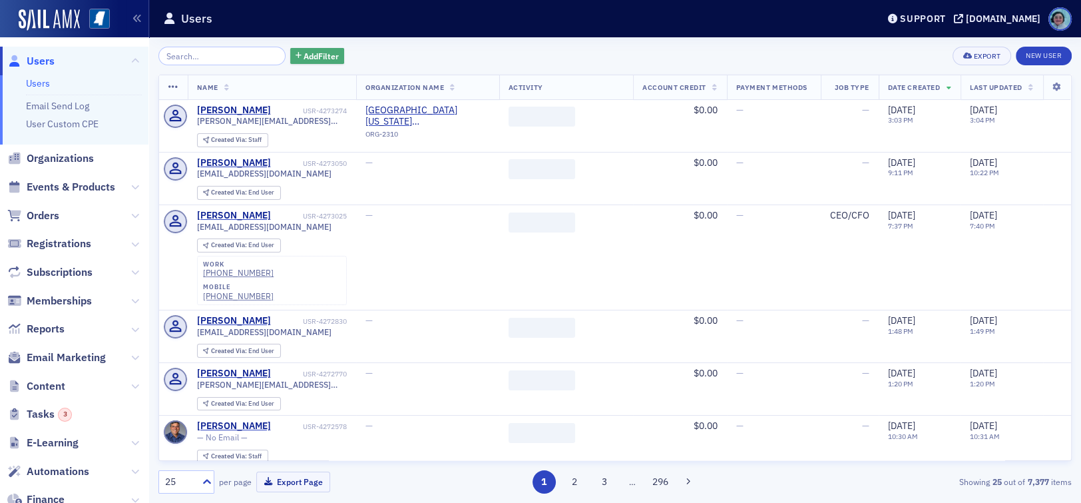
click at [322, 51] on span "Add Filter" at bounding box center [321, 56] width 35 height 12
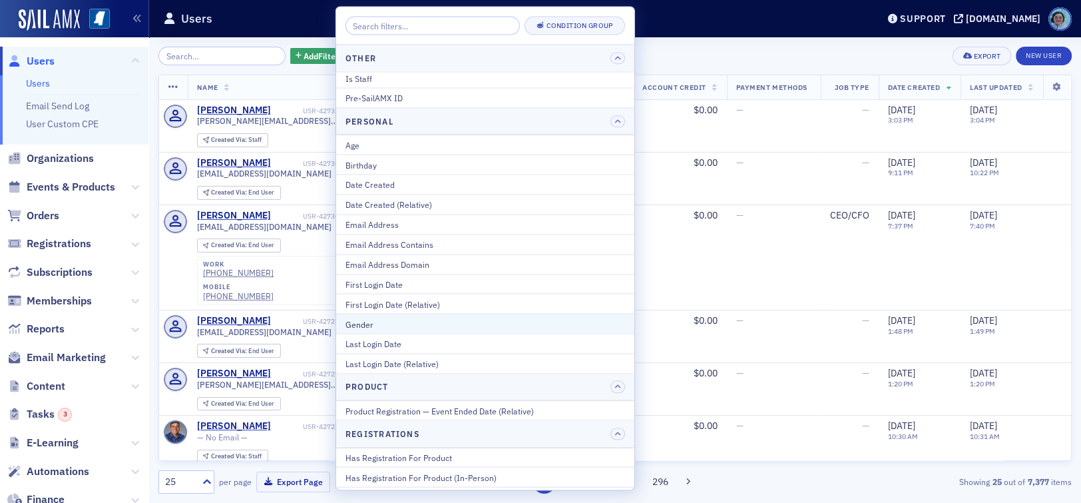
scroll to position [1375, 0]
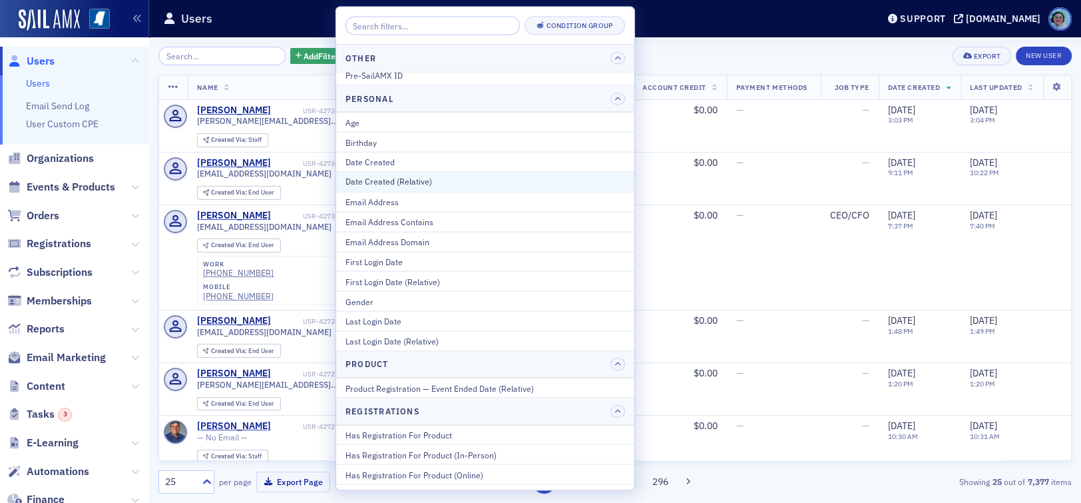
click at [458, 180] on div "Date Created (Relative)" at bounding box center [486, 182] width 280 height 12
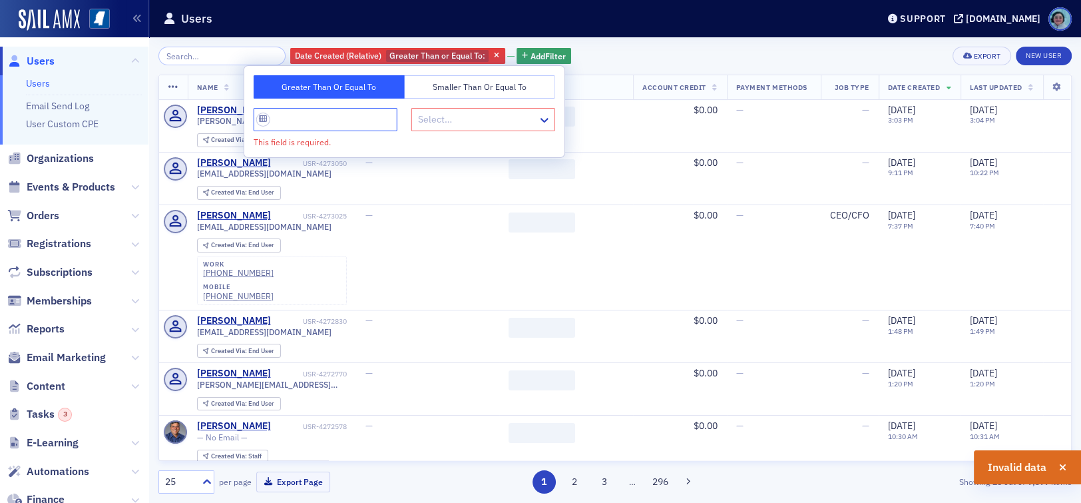
click at [348, 117] on input "This field is required." at bounding box center [326, 119] width 144 height 23
click at [260, 113] on input "This field is required." at bounding box center [326, 119] width 144 height 23
click at [356, 119] on input "This field is required." at bounding box center [326, 119] width 144 height 23
click at [419, 116] on div at bounding box center [477, 119] width 120 height 17
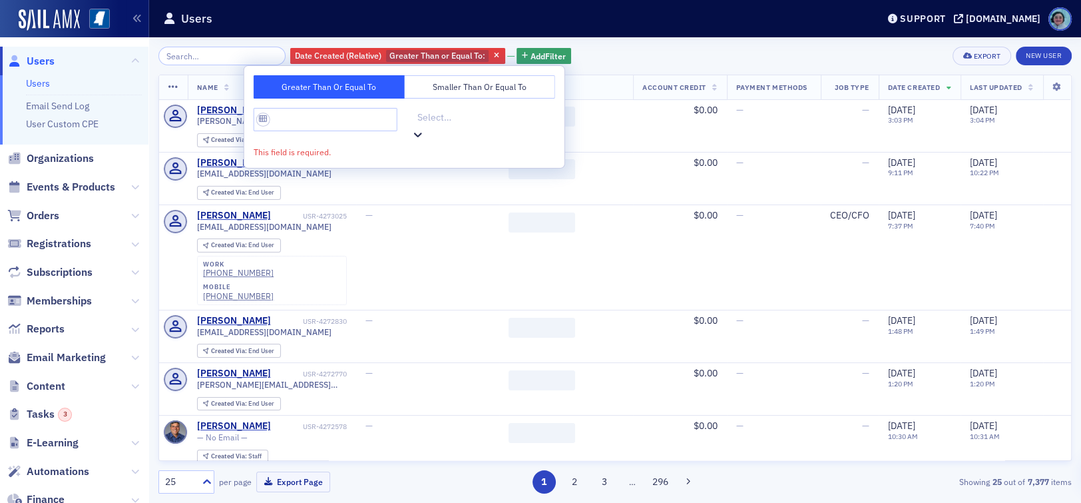
click at [419, 116] on div at bounding box center [485, 117] width 138 height 17
click at [341, 115] on input "This field is required." at bounding box center [326, 119] width 144 height 23
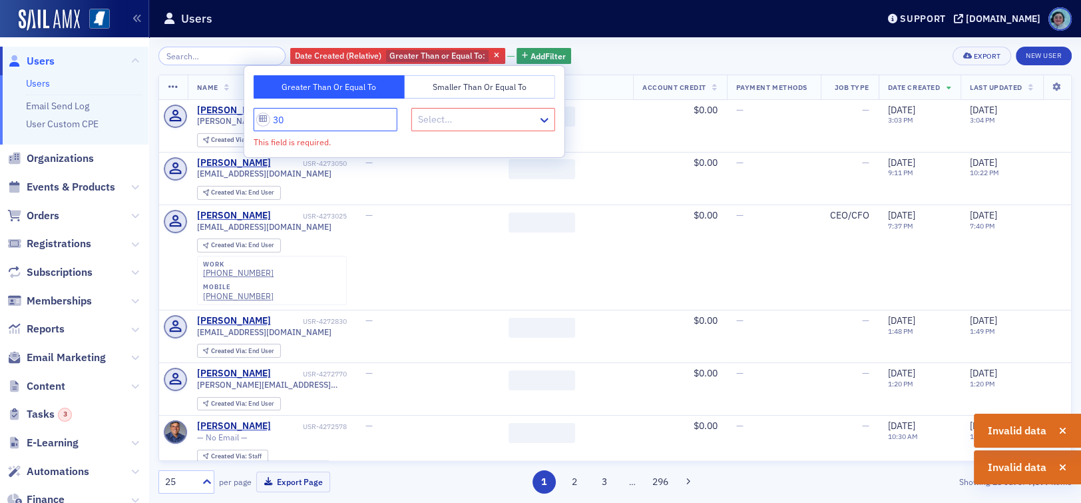
type input "30"
click at [600, 61] on div "Date Created (Relative) Greater Than or Equal To : Add Filter Export New User" at bounding box center [615, 56] width 914 height 19
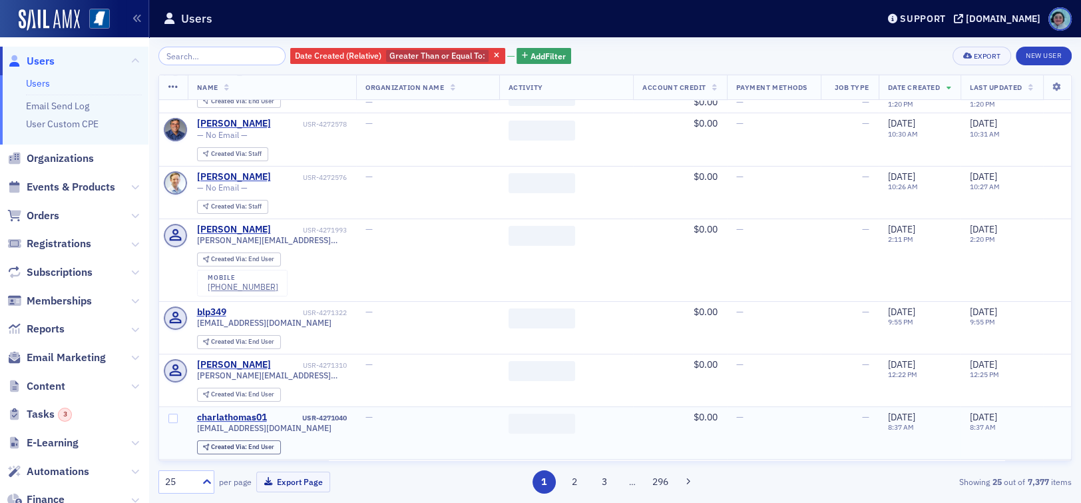
scroll to position [0, 0]
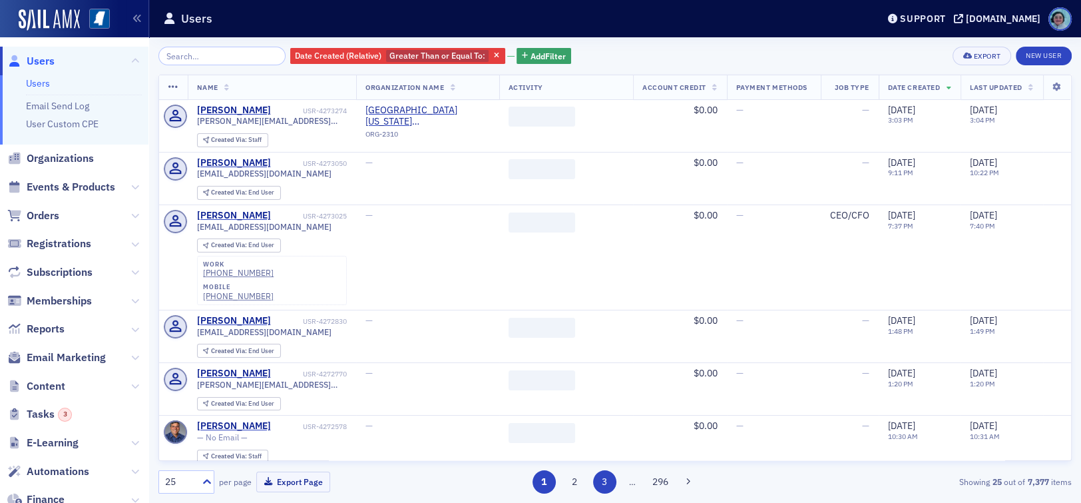
click at [604, 486] on button "3" at bounding box center [604, 481] width 23 height 23
click at [531, 51] on span "Add Filter" at bounding box center [548, 56] width 35 height 12
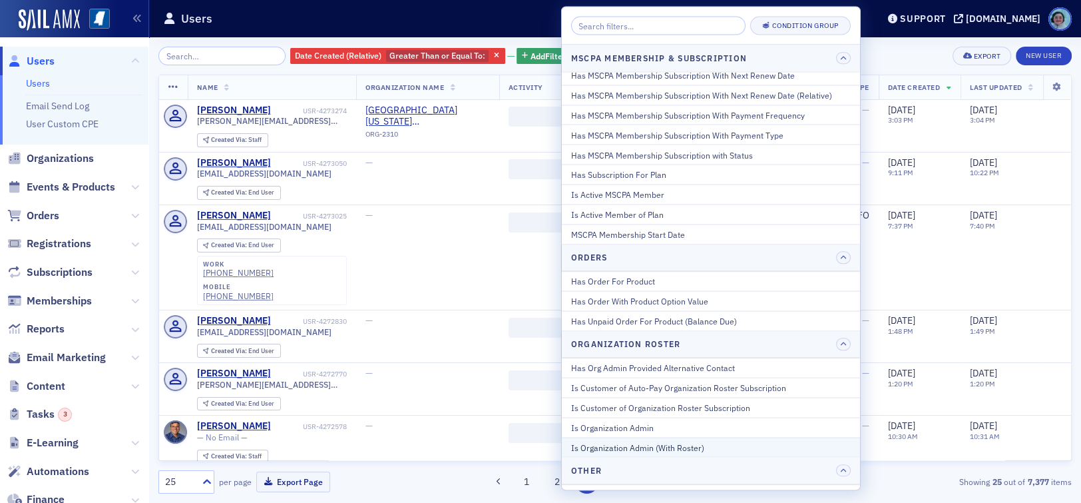
scroll to position [776, 0]
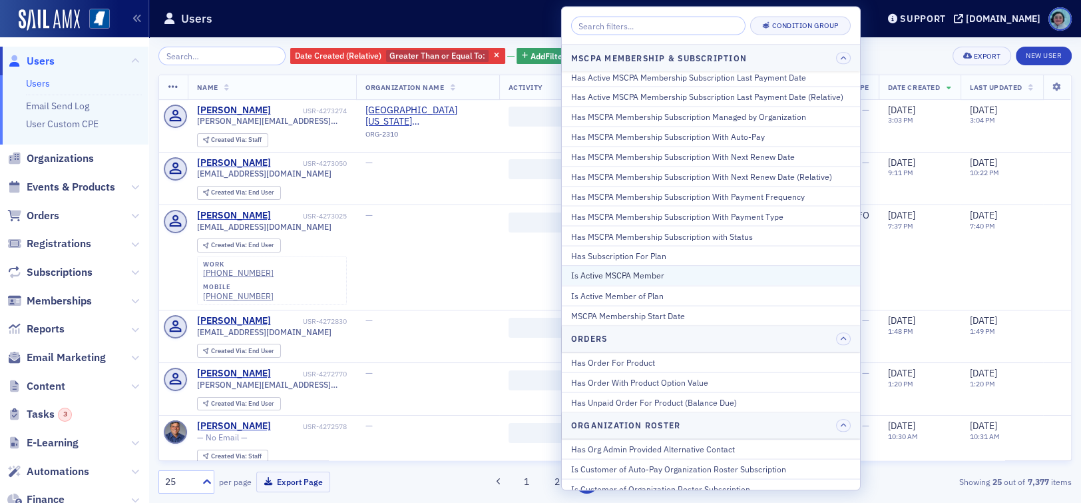
click at [675, 272] on div "Is Active MSCPA Member" at bounding box center [711, 276] width 280 height 12
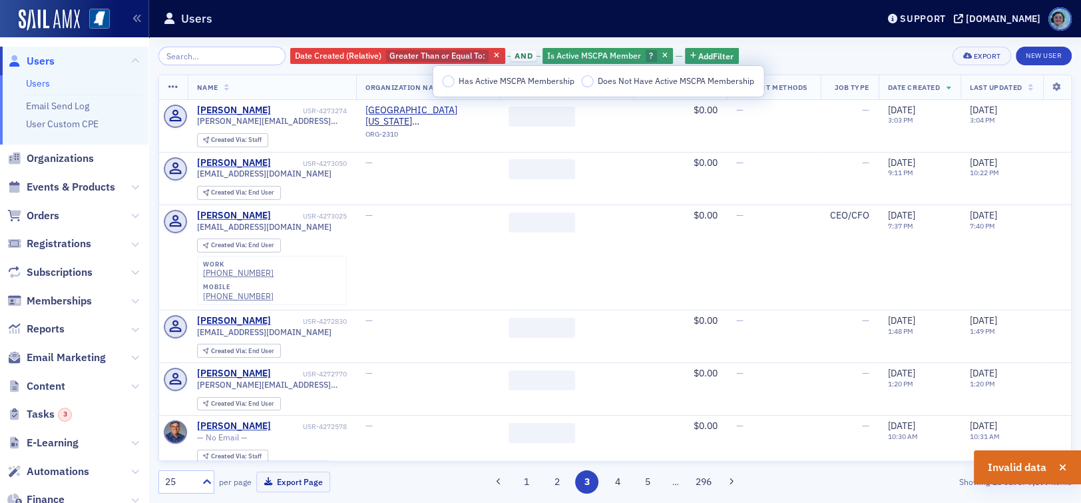
click at [518, 78] on span "Has Active MSCPA Membership" at bounding box center [517, 80] width 116 height 11
click at [455, 78] on input "Has Active MSCPA Membership" at bounding box center [449, 81] width 12 height 12
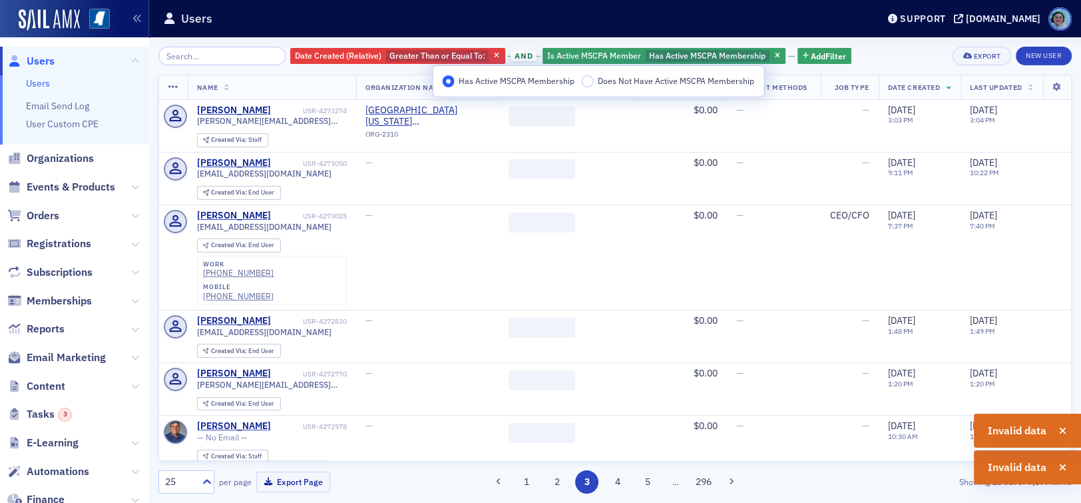
click at [878, 54] on div "Date Created (Relative) Greater Than or Equal To : and Is Active MSCPA Member H…" at bounding box center [615, 56] width 914 height 19
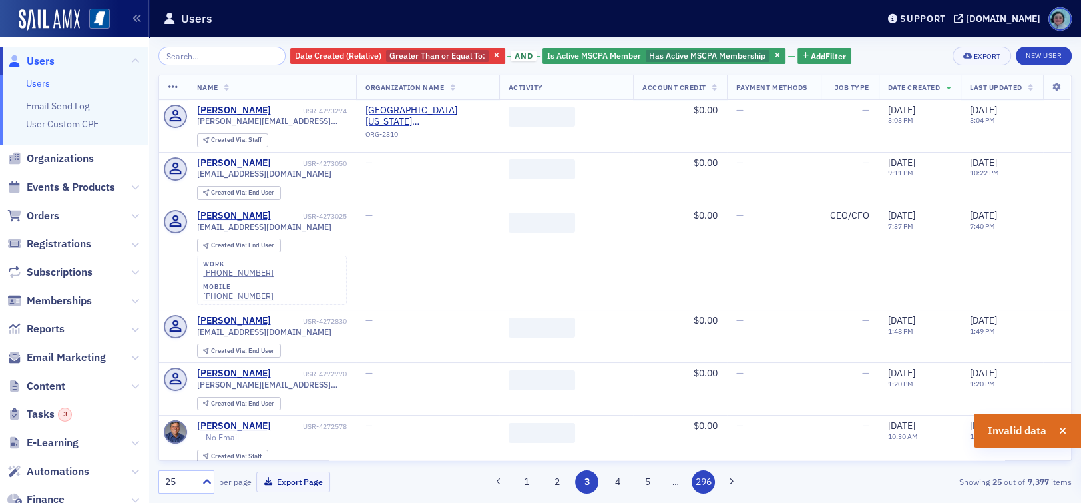
click at [705, 478] on button "296" at bounding box center [703, 481] width 23 height 23
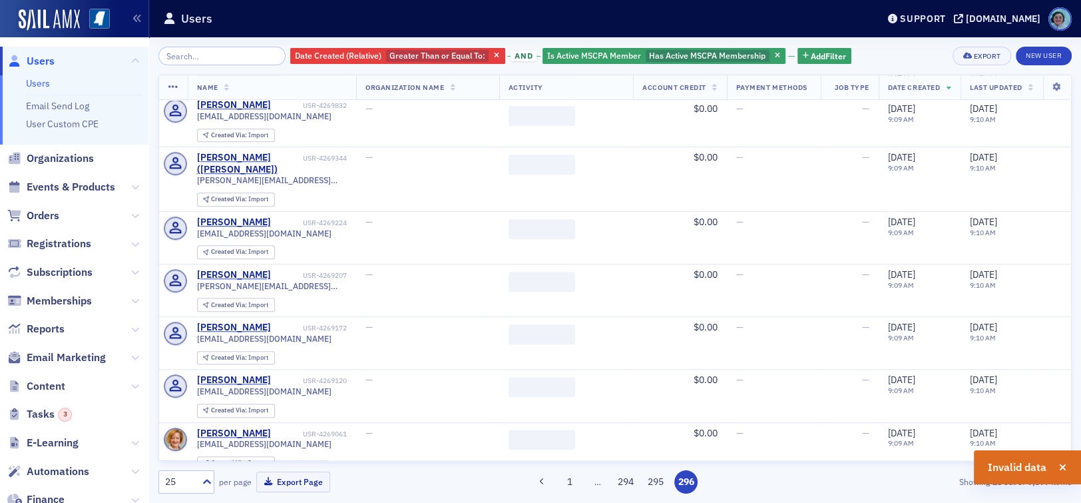
scroll to position [1101, 0]
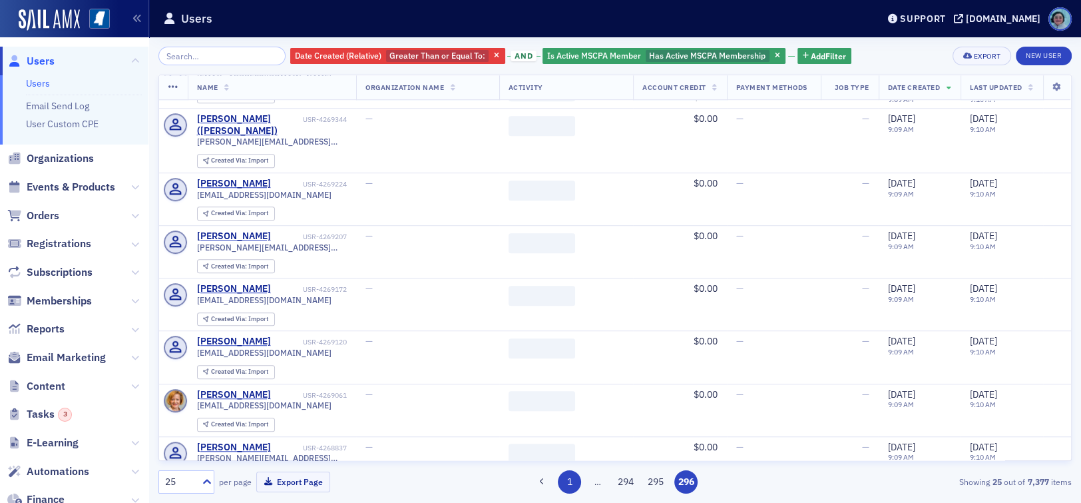
click at [566, 477] on button "1" at bounding box center [569, 481] width 23 height 23
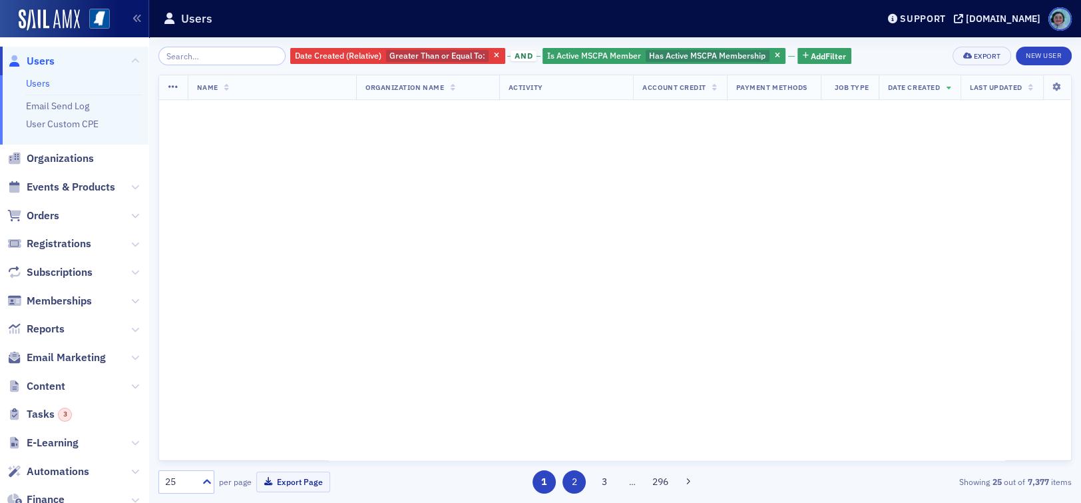
scroll to position [0, 0]
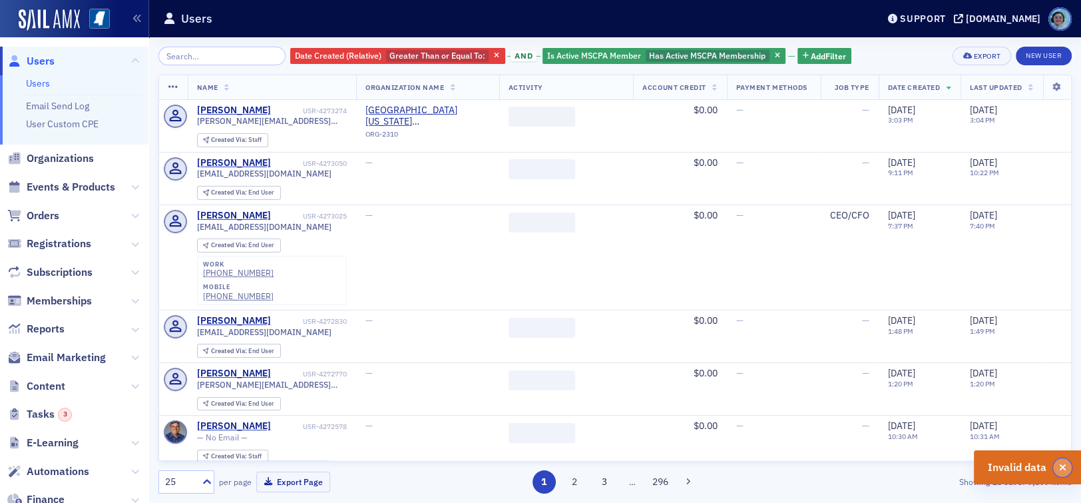
click at [1062, 471] on icon "button" at bounding box center [1062, 467] width 7 height 9
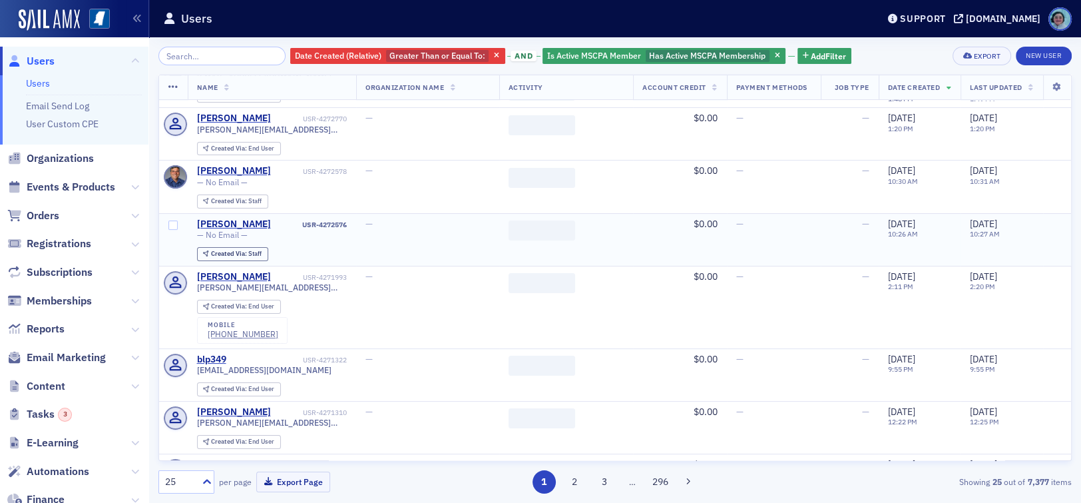
scroll to position [236, 0]
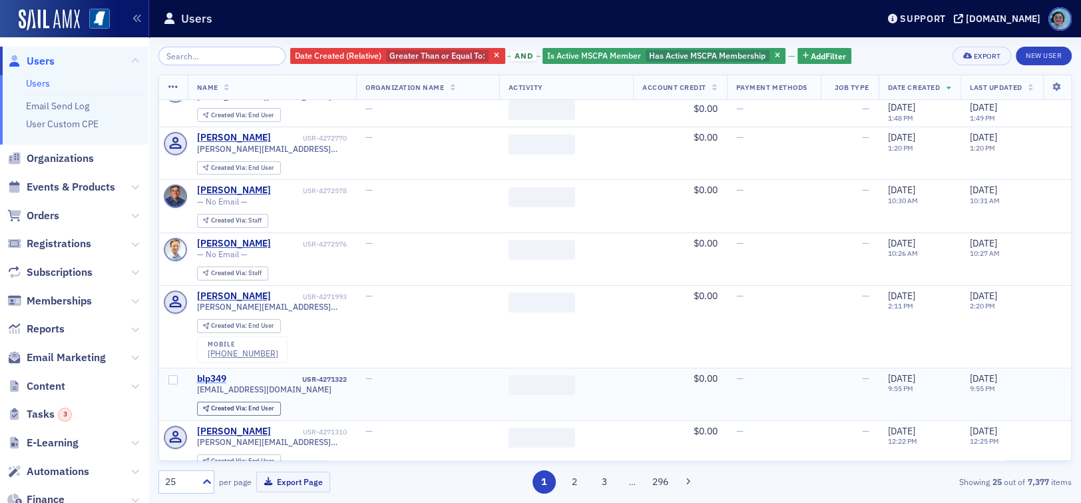
click at [218, 373] on div "blp349" at bounding box center [211, 379] width 29 height 12
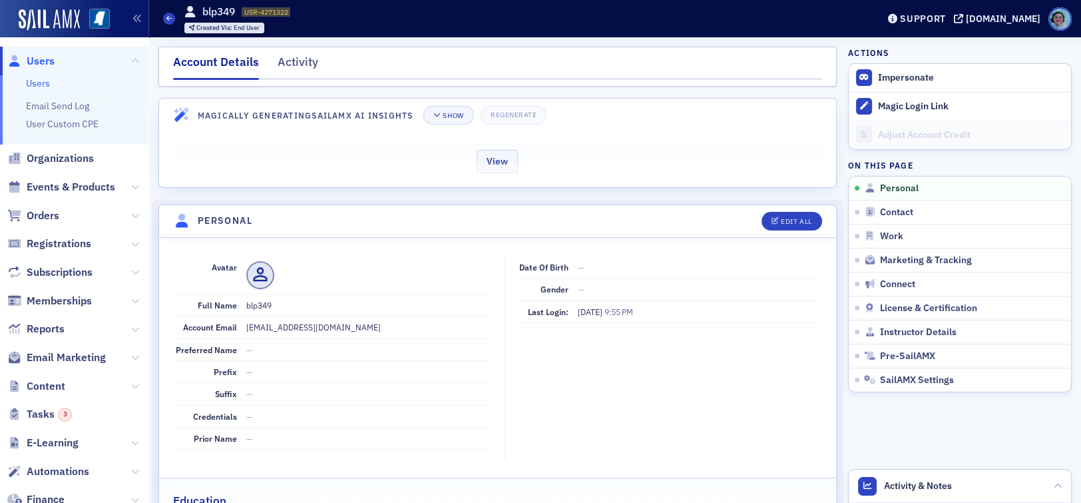
click at [516, 158] on div "View" at bounding box center [497, 159] width 677 height 56
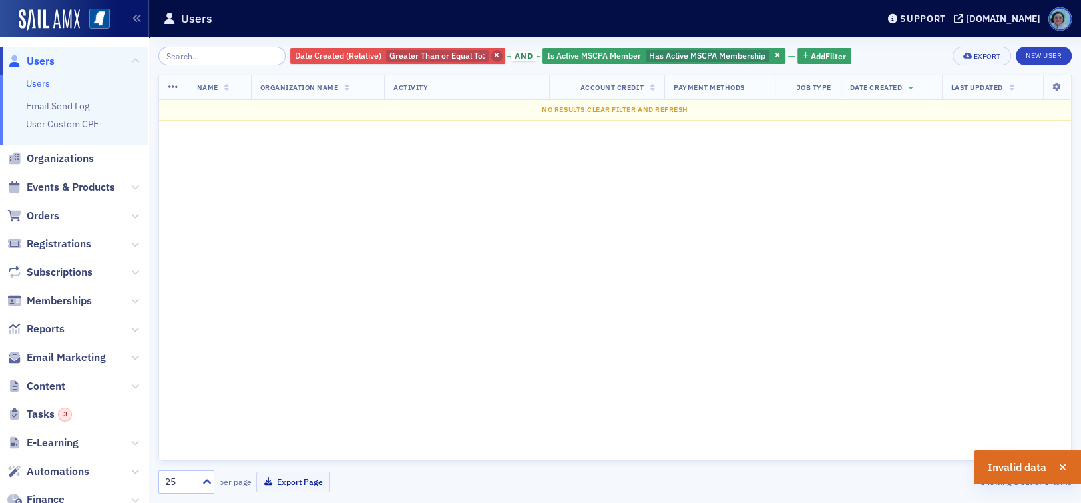
click at [494, 55] on icon "button" at bounding box center [496, 56] width 5 height 7
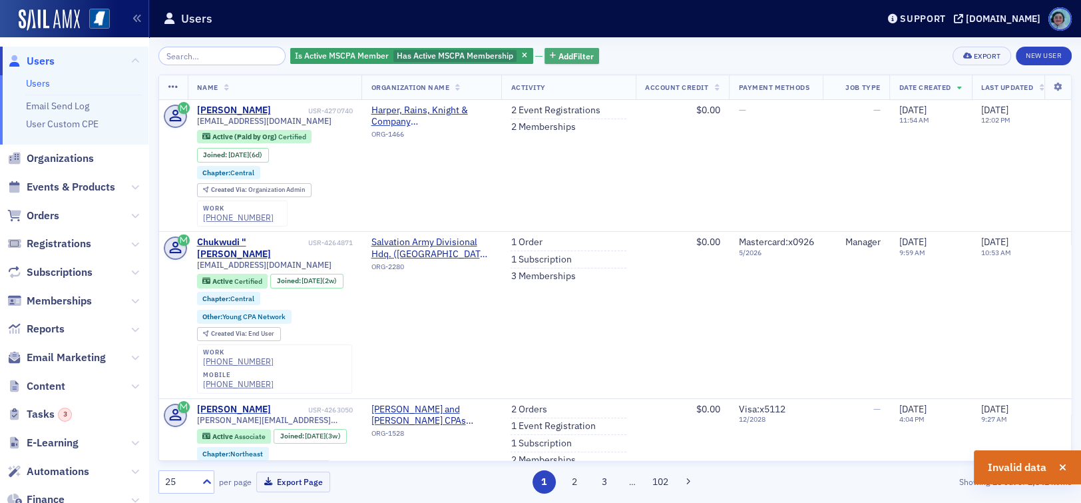
click at [559, 59] on span "Add Filter" at bounding box center [576, 56] width 35 height 12
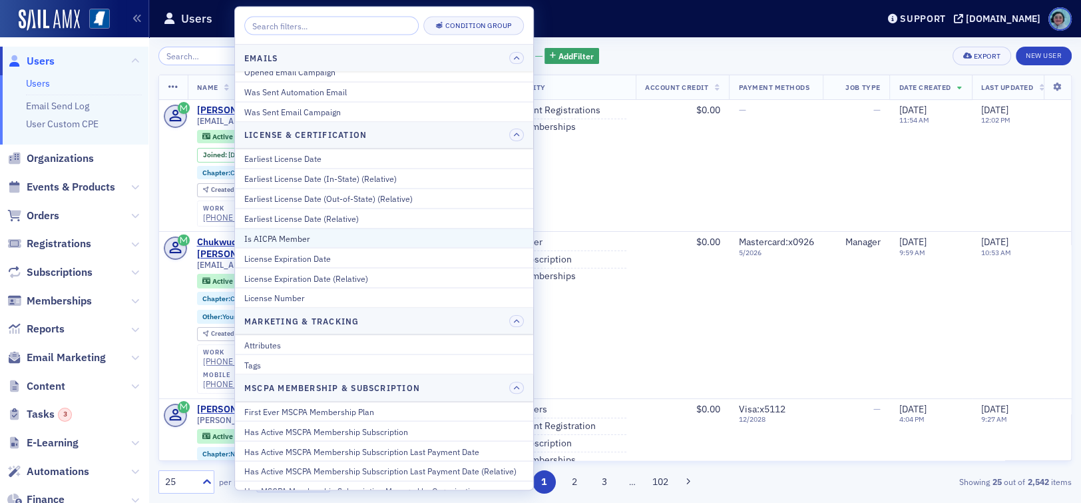
scroll to position [400, 0]
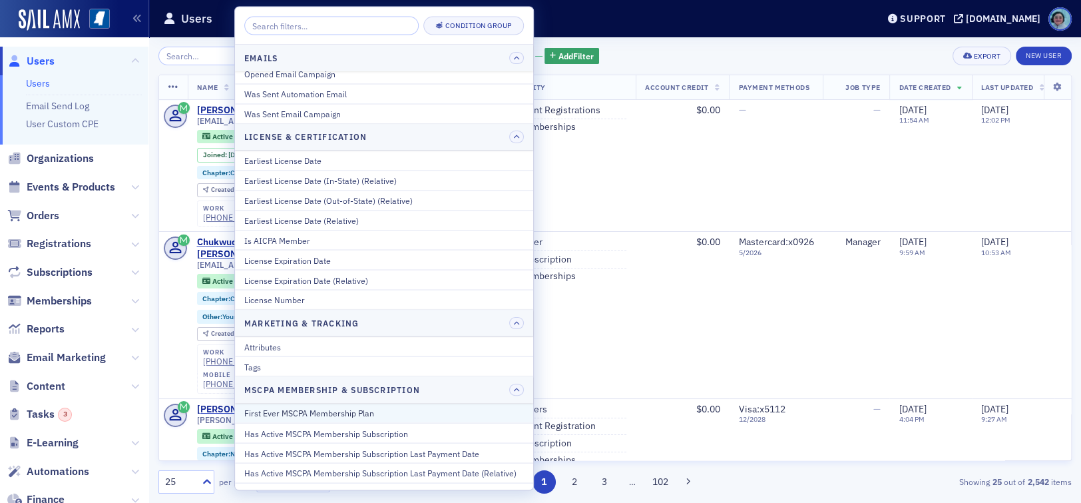
click at [413, 408] on div "First Ever MSCPA Membership Plan" at bounding box center [384, 413] width 280 height 12
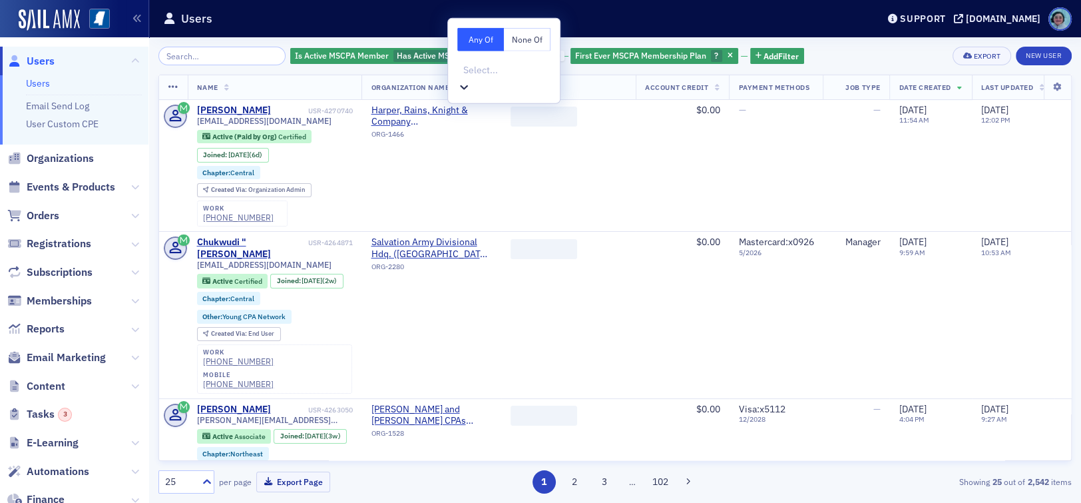
click at [507, 71] on div at bounding box center [505, 70] width 87 height 17
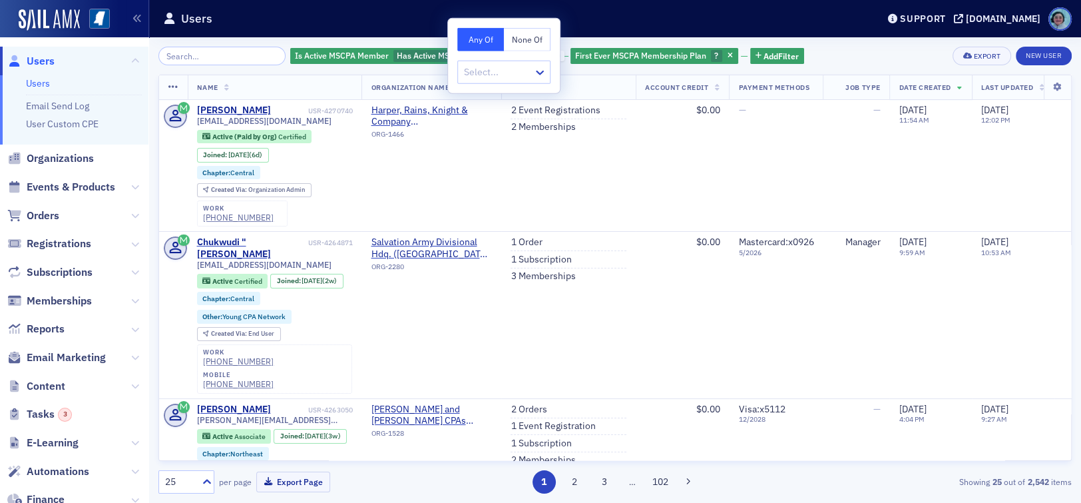
click at [832, 59] on div "Is Active MSCPA Member Has Active MSCPA Membership and First Ever MSCPA Members…" at bounding box center [615, 56] width 914 height 19
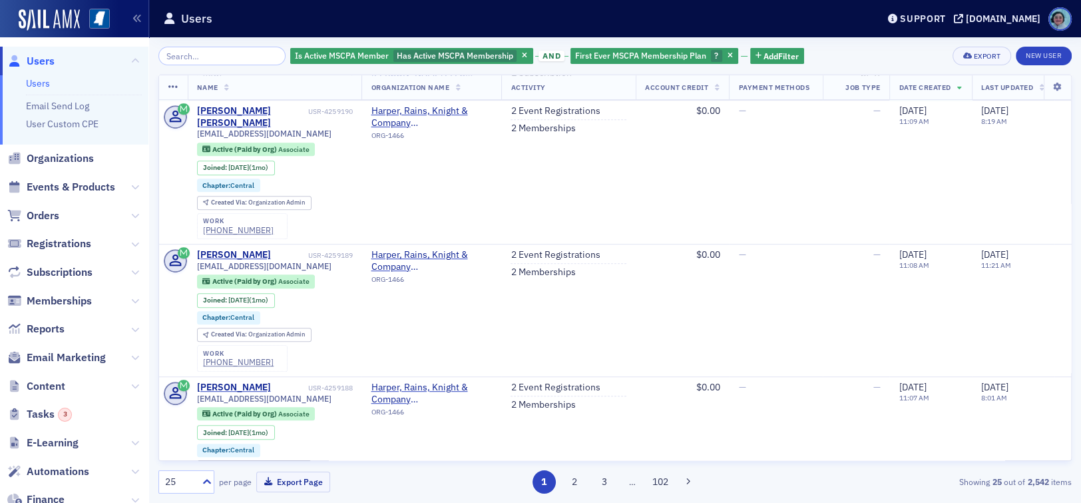
scroll to position [866, 0]
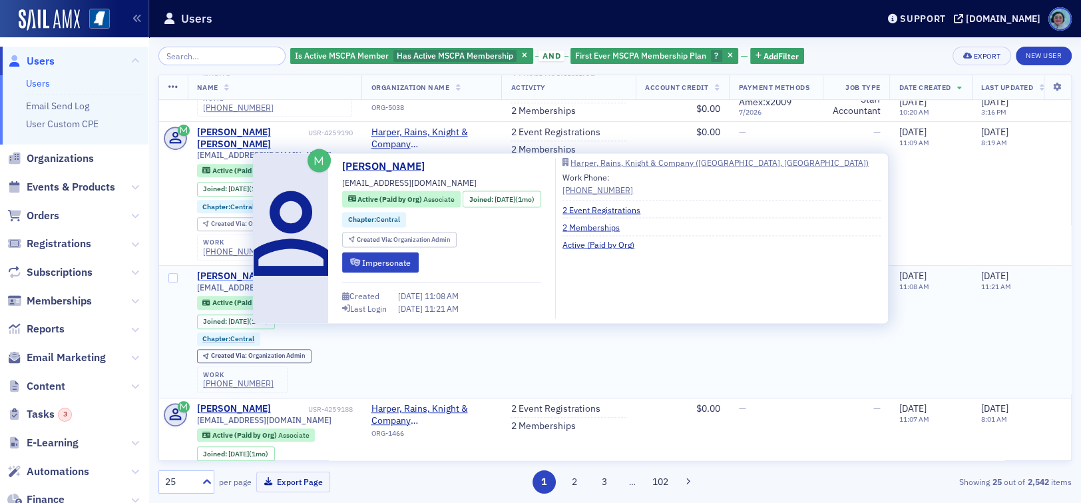
click at [232, 270] on div "[PERSON_NAME]" at bounding box center [234, 276] width 74 height 12
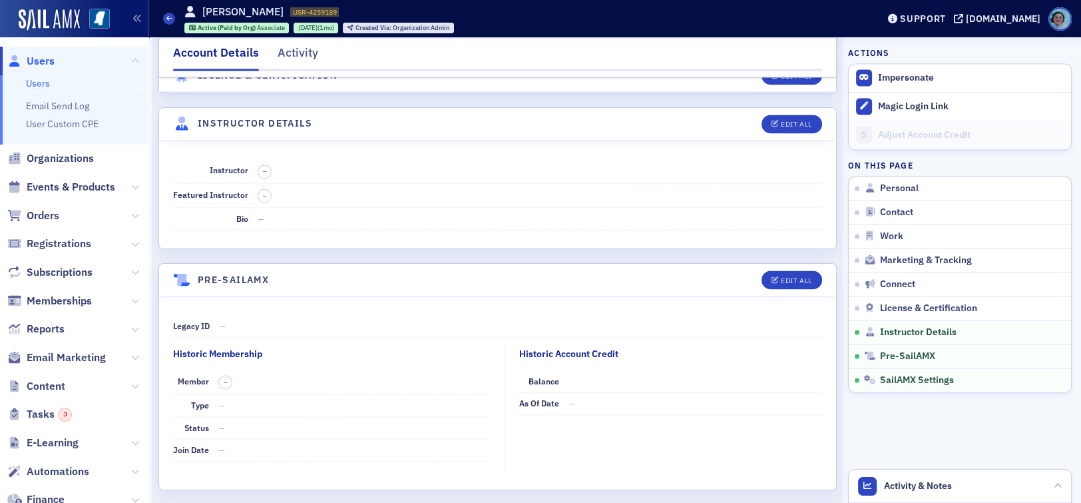
scroll to position [2357, 0]
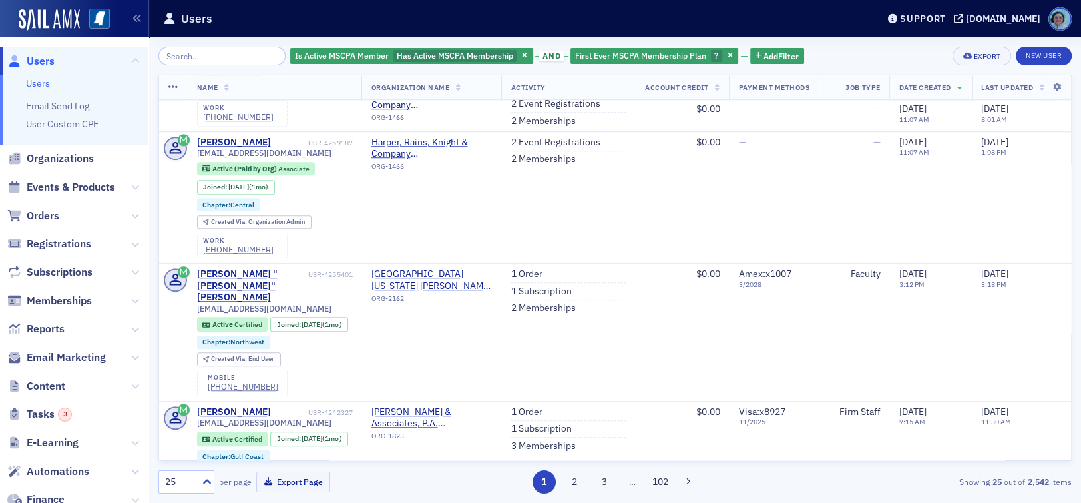
scroll to position [1265, 0]
click at [711, 58] on span "?" at bounding box center [716, 56] width 11 height 13
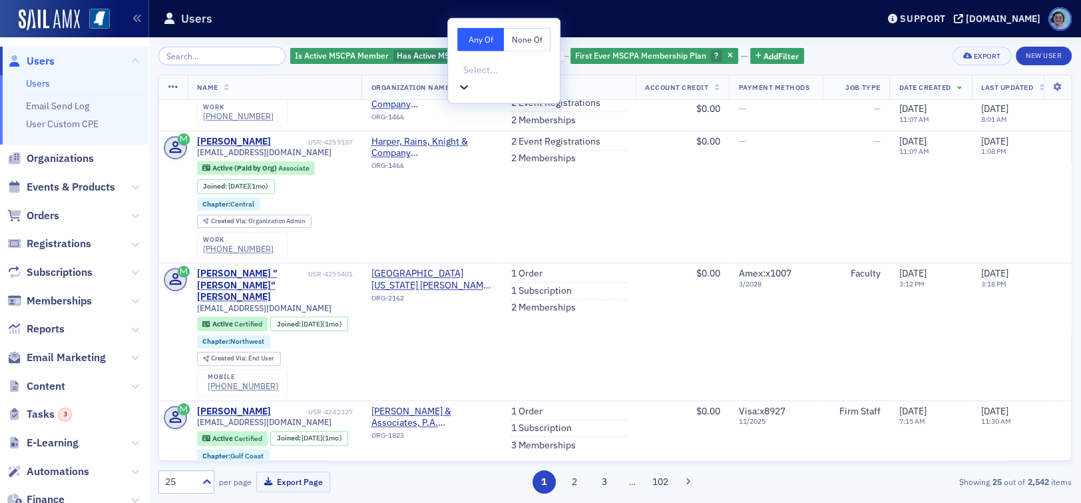
click at [518, 74] on div at bounding box center [505, 70] width 87 height 17
click at [896, 59] on div "Is Active MSCPA Member Has Active MSCPA Membership and First Ever MSCPA Members…" at bounding box center [615, 56] width 914 height 19
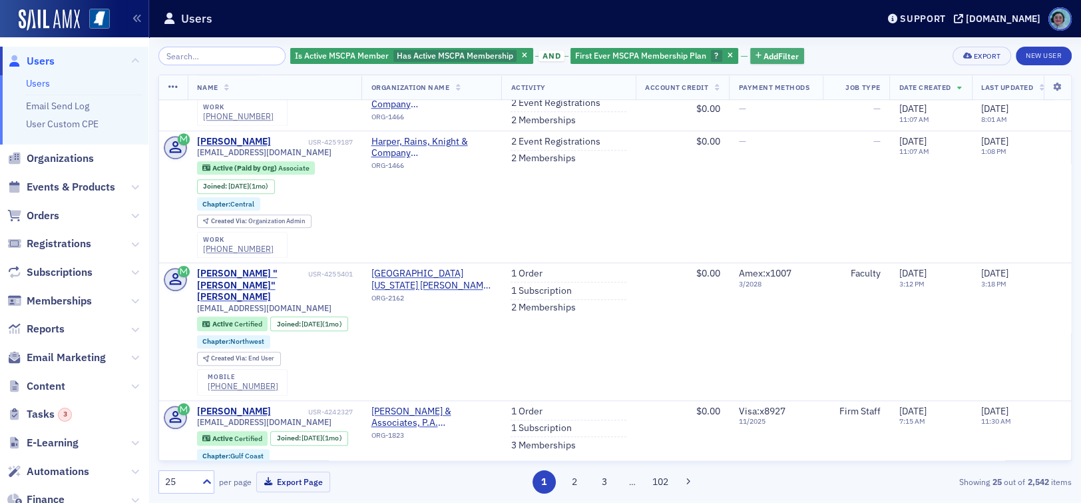
click at [786, 62] on button "Add Filter" at bounding box center [777, 56] width 55 height 17
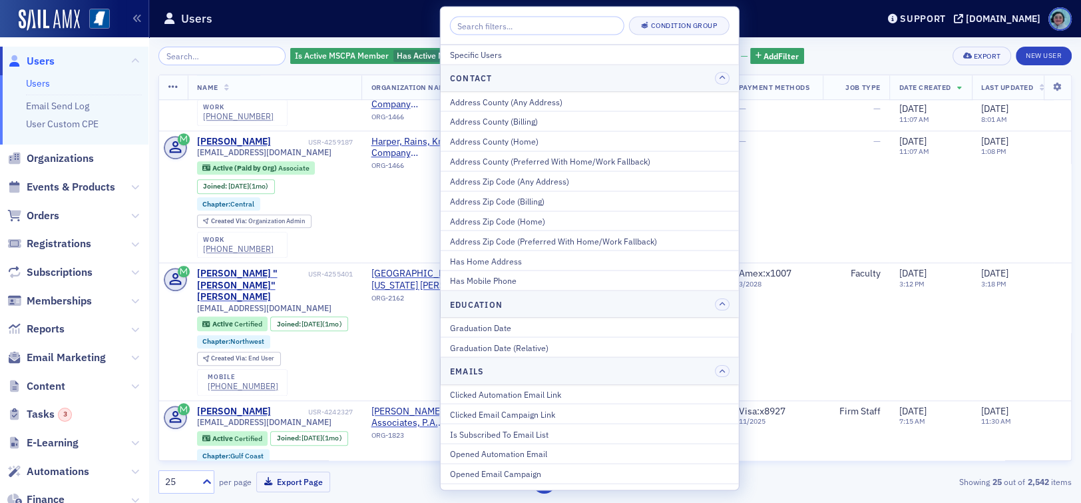
click at [850, 56] on div "Is Active MSCPA Member Has Active MSCPA Membership and First Ever MSCPA Members…" at bounding box center [615, 56] width 914 height 19
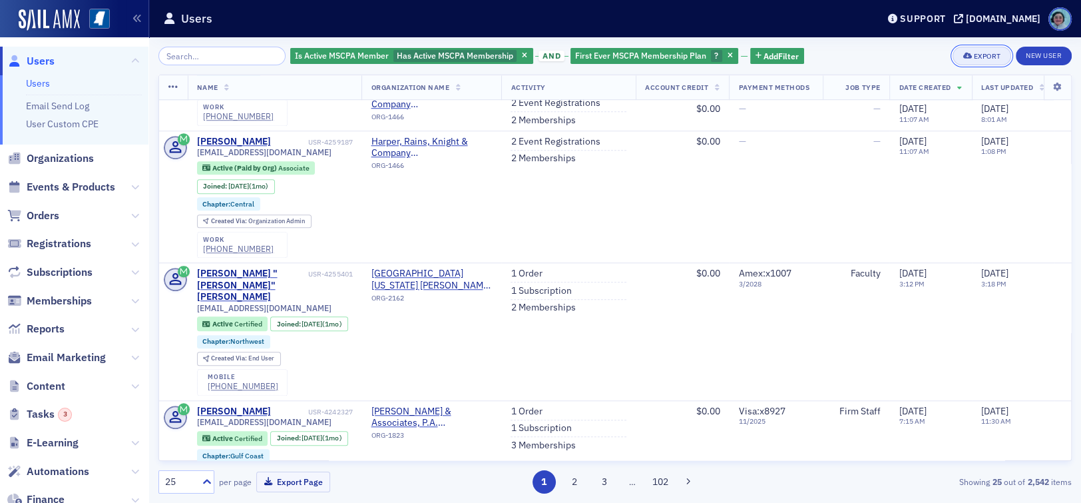
click at [976, 60] on button "Export" at bounding box center [982, 56] width 58 height 19
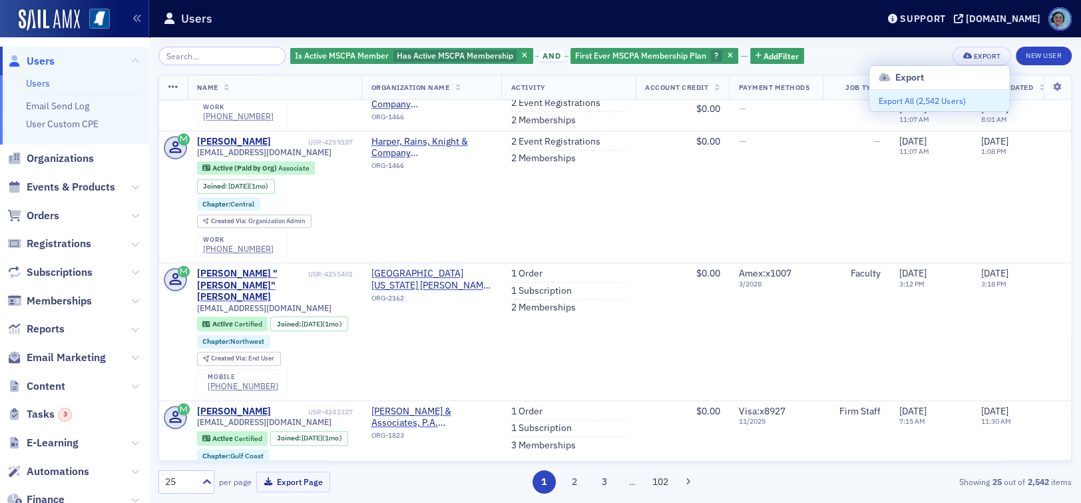
click at [912, 99] on button "Export All ( 2,542 Users )" at bounding box center [940, 100] width 140 height 21
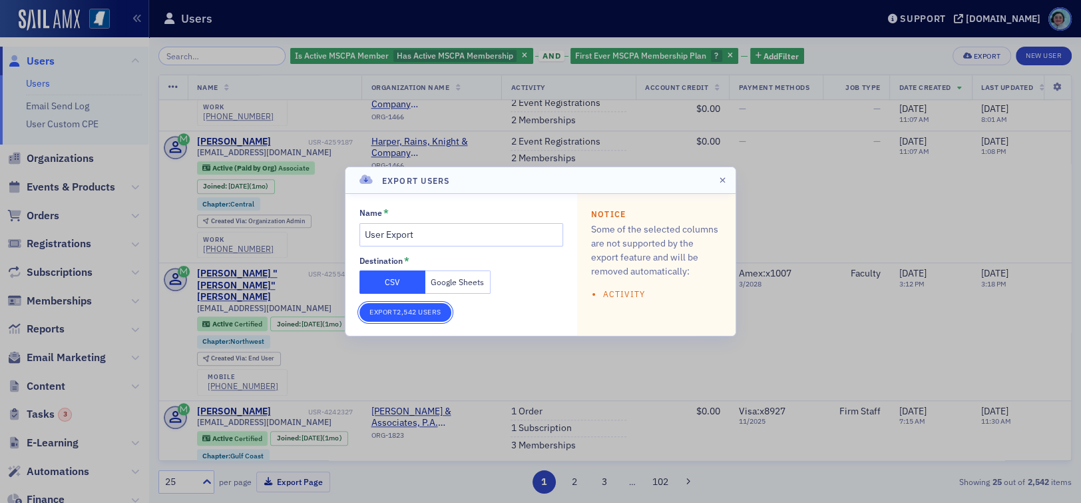
click at [398, 308] on button "Export 2,542 Users" at bounding box center [406, 312] width 92 height 19
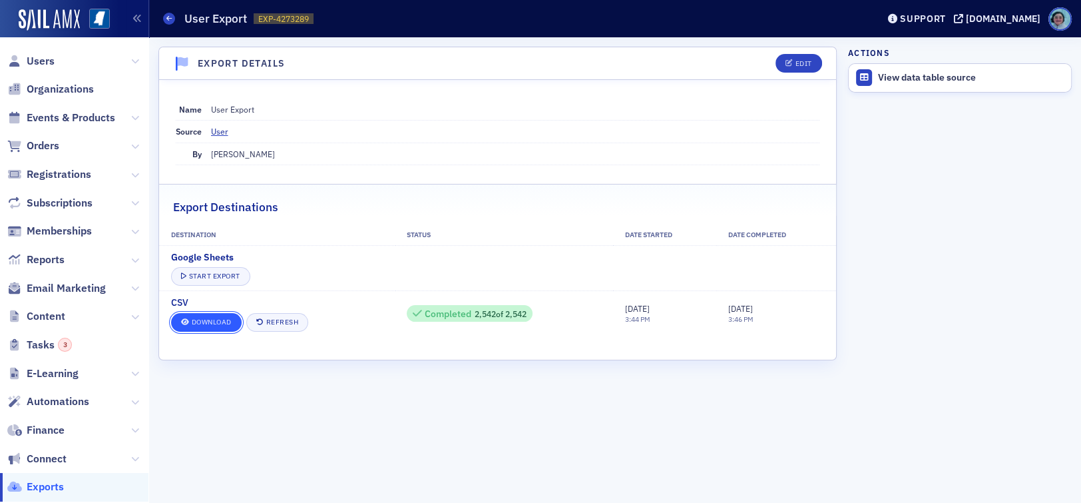
click at [207, 326] on link "Download" at bounding box center [206, 322] width 71 height 19
click at [51, 57] on span "Users" at bounding box center [41, 61] width 28 height 15
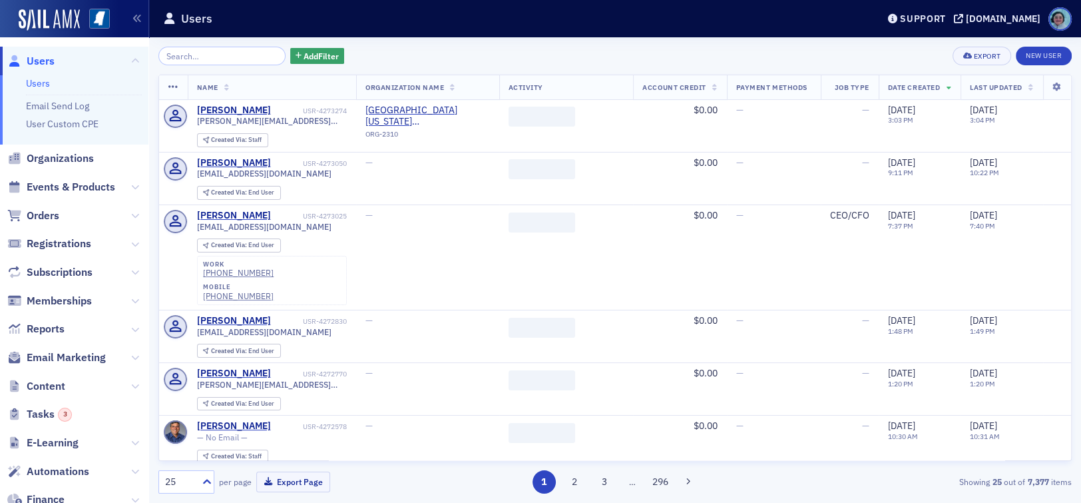
click at [240, 45] on div "Add Filter Export New User Name Organization Name Activity Account Credit Payme…" at bounding box center [615, 269] width 914 height 465
click at [244, 48] on input "search" at bounding box center [221, 56] width 127 height 19
paste input "[PERSON_NAME]"
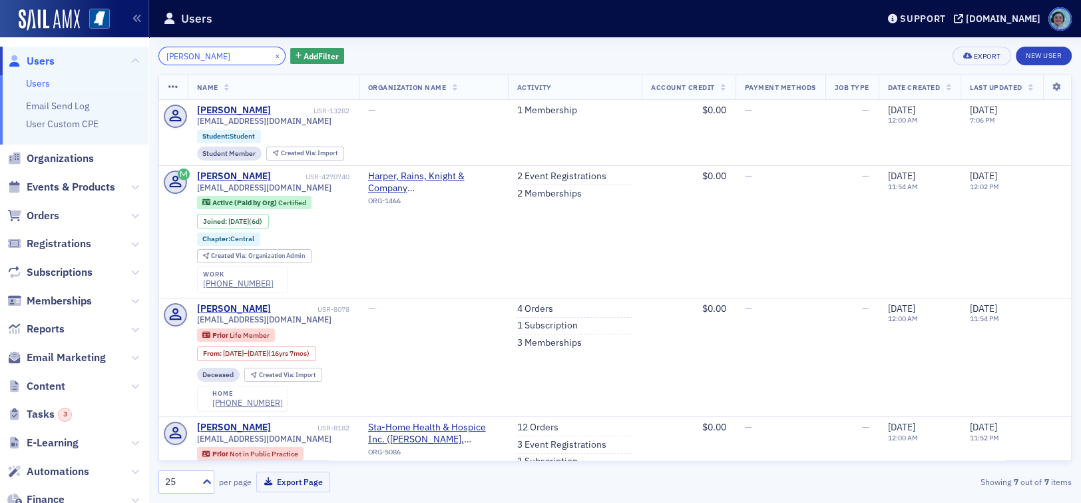
type input "[PERSON_NAME]"
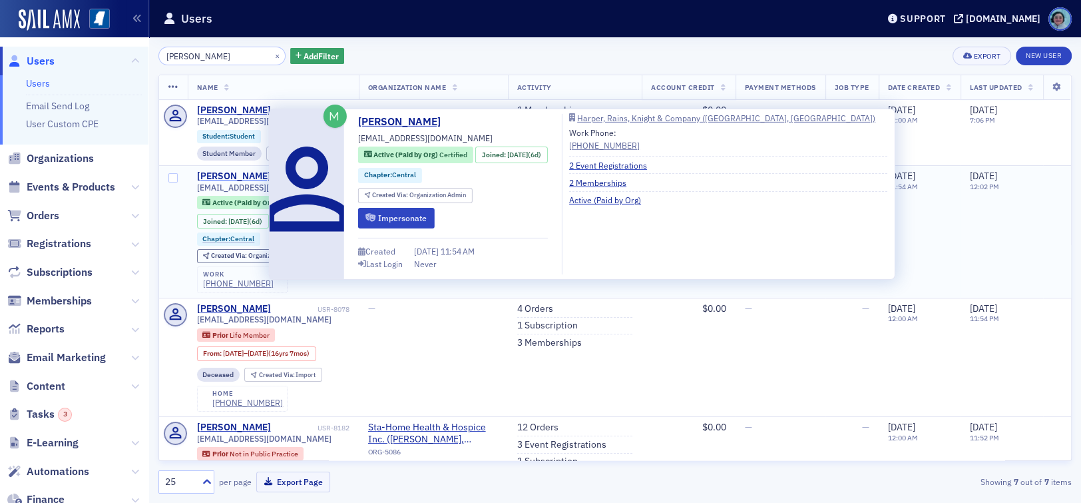
click at [252, 182] on div "[PERSON_NAME]" at bounding box center [234, 176] width 74 height 12
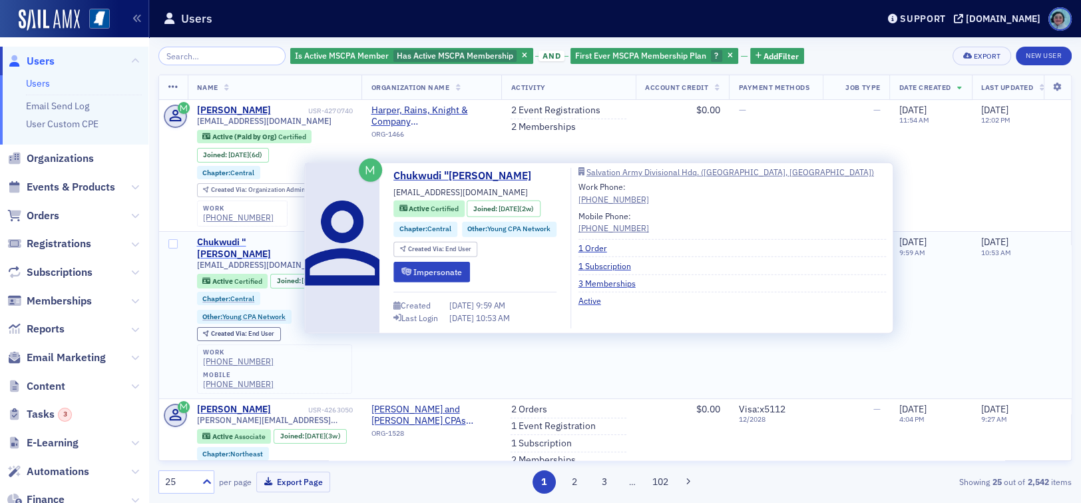
click at [266, 239] on div "Chukwudi "[PERSON_NAME]" at bounding box center [251, 247] width 109 height 23
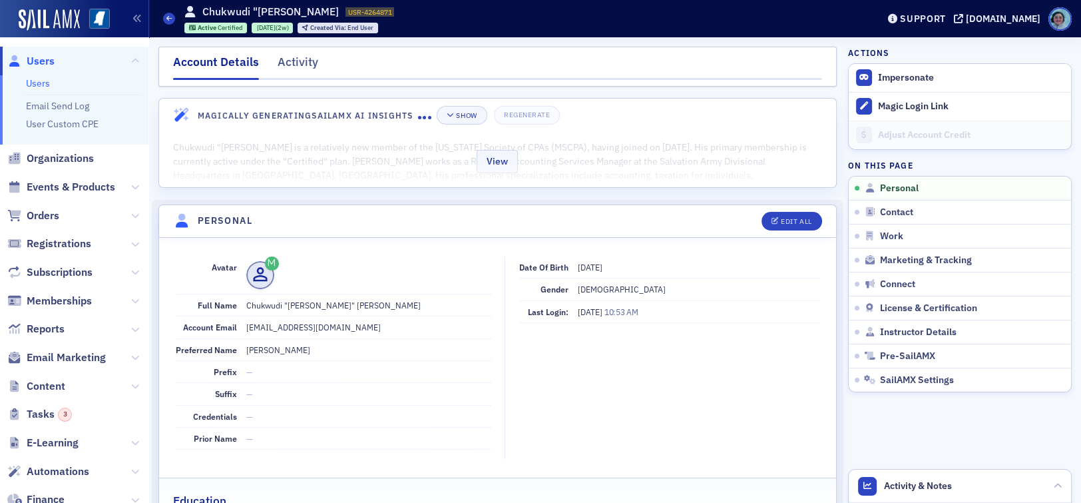
click at [559, 167] on div "View" at bounding box center [497, 159] width 677 height 56
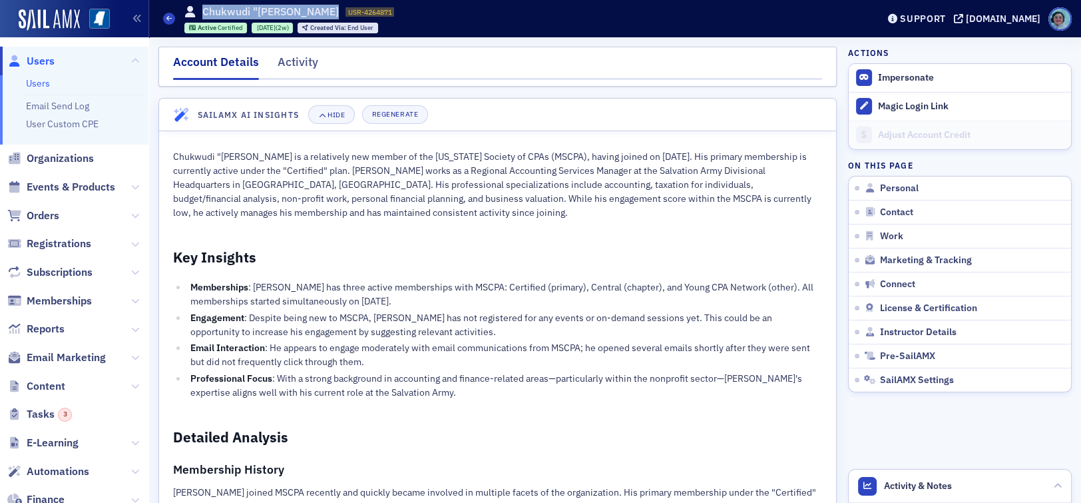
drag, startPoint x: 339, startPoint y: 13, endPoint x: 187, endPoint y: -1, distance: 152.4
click at [187, 0] on html "Users Users Email Send Log User Custom CPE Organizations Events & Products Orde…" at bounding box center [540, 251] width 1081 height 503
copy div "Users Chukwudi "Michael" Orakwe"
